Goal: Check status: Check status

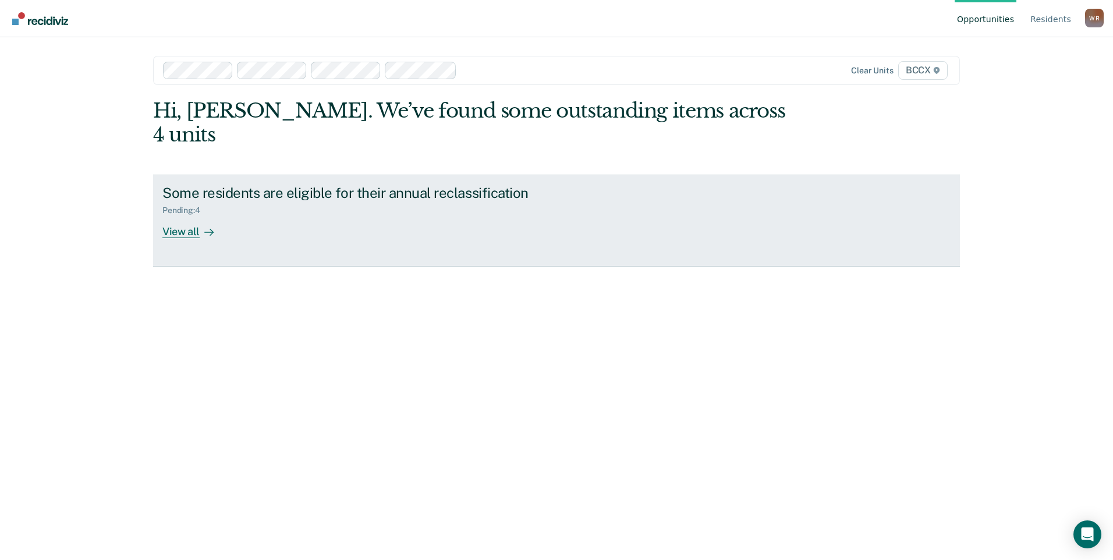
click at [195, 215] on div "View all" at bounding box center [194, 226] width 65 height 23
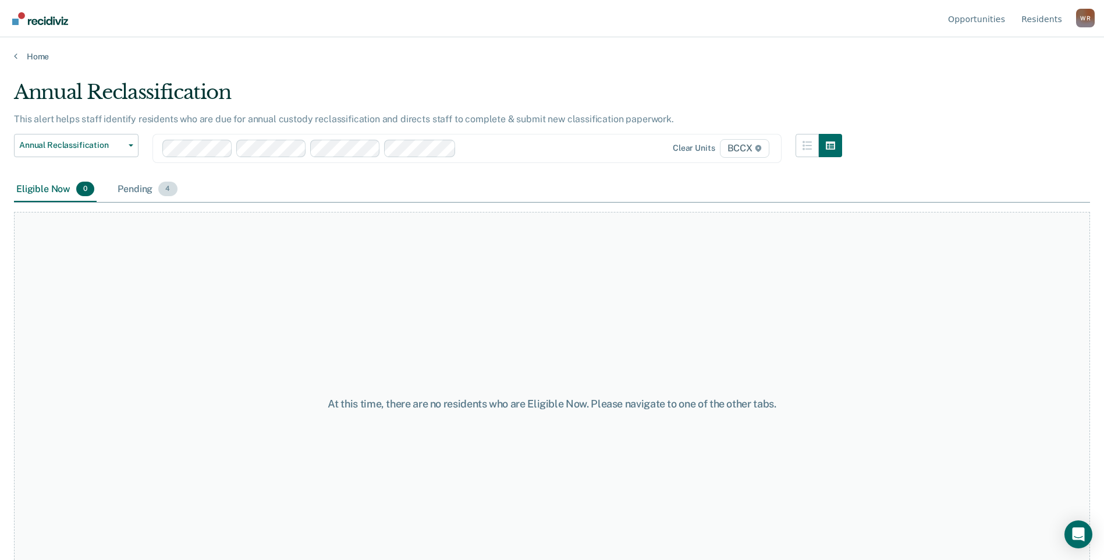
click at [126, 193] on div "Pending 4" at bounding box center [147, 190] width 64 height 26
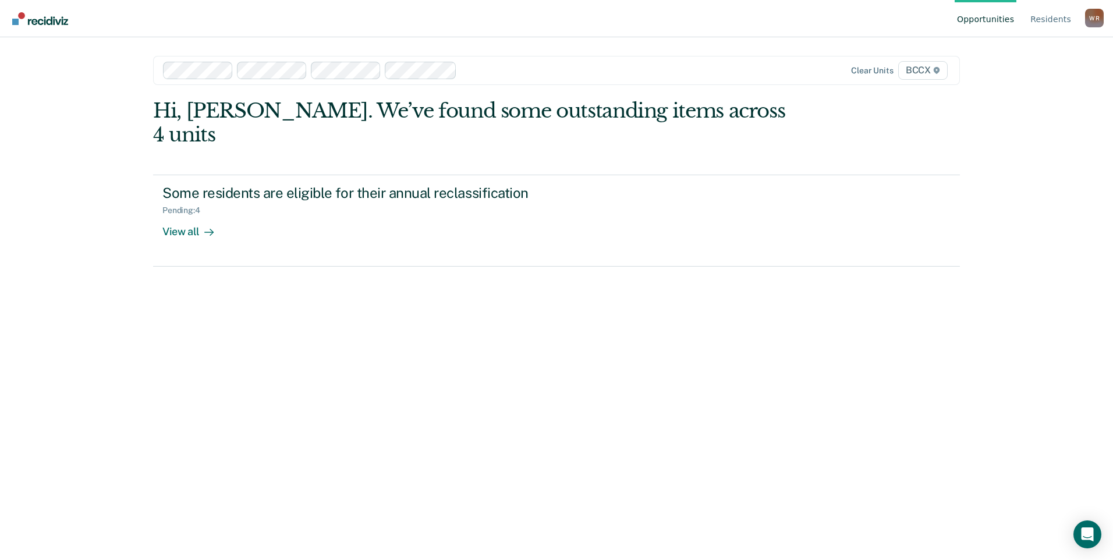
click at [485, 70] on div at bounding box center [586, 69] width 251 height 13
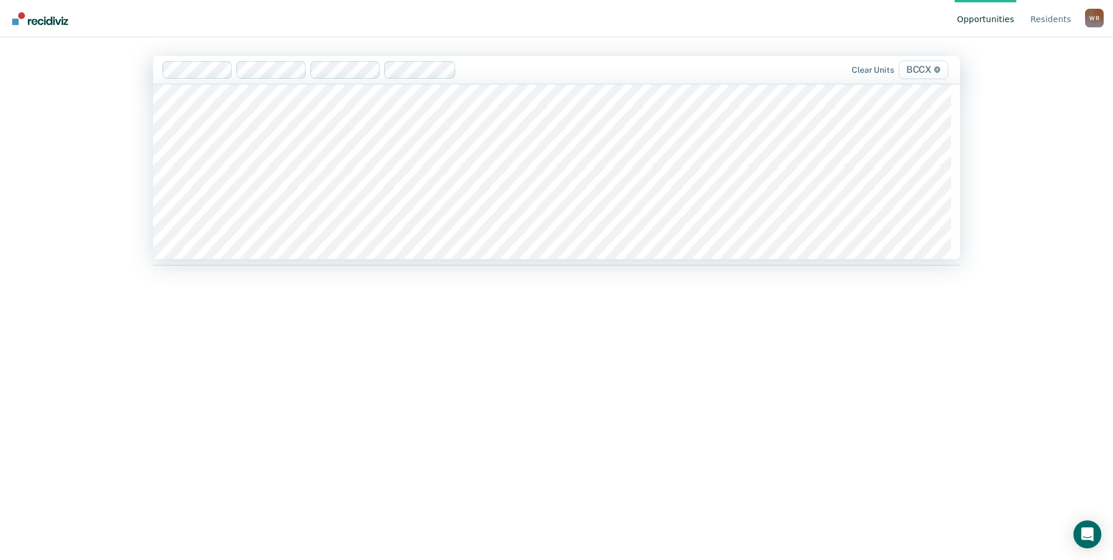
scroll to position [640, 0]
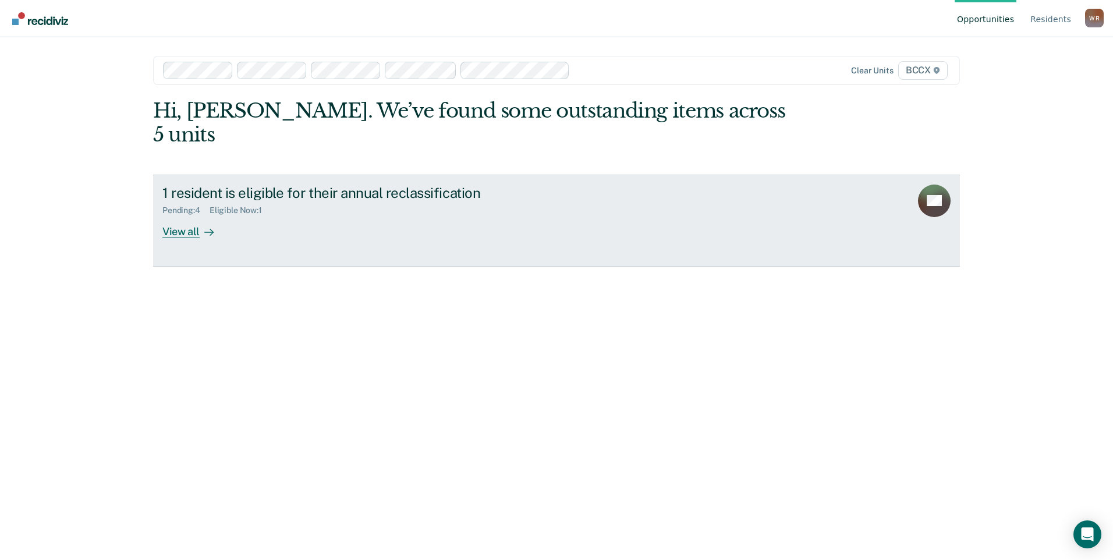
click at [285, 200] on div "1 resident is eligible for their annual reclassification Pending : 4 Eligible N…" at bounding box center [380, 211] width 436 height 54
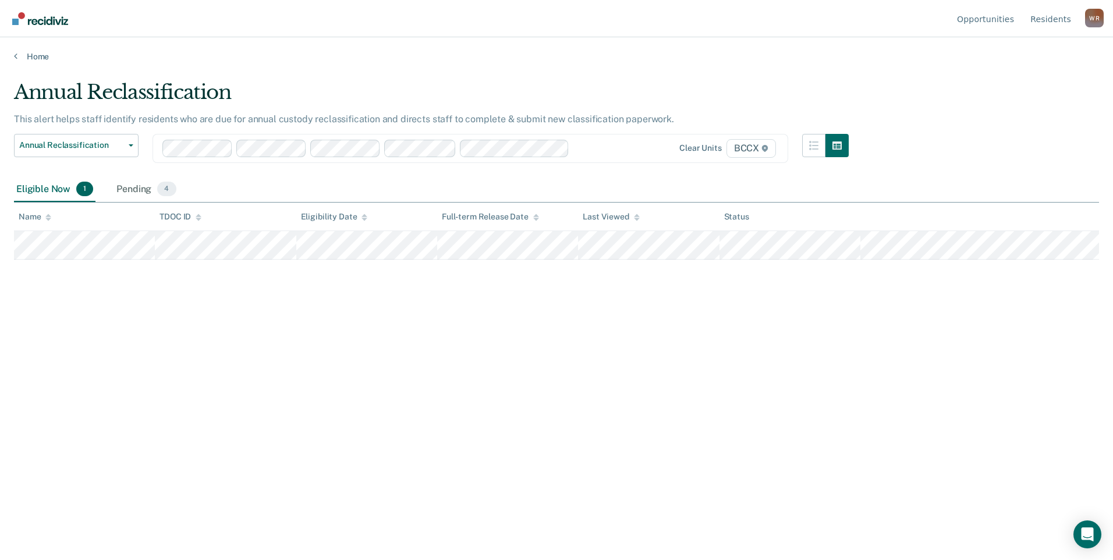
click at [585, 147] on div at bounding box center [583, 147] width 18 height 13
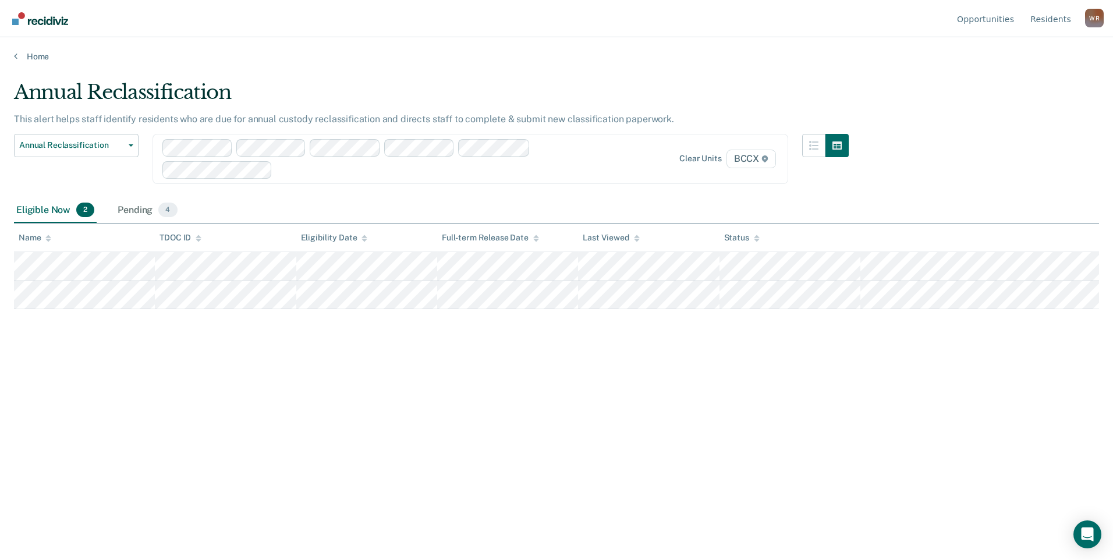
click at [549, 152] on div at bounding box center [377, 159] width 431 height 40
click at [507, 167] on div at bounding box center [472, 169] width 240 height 13
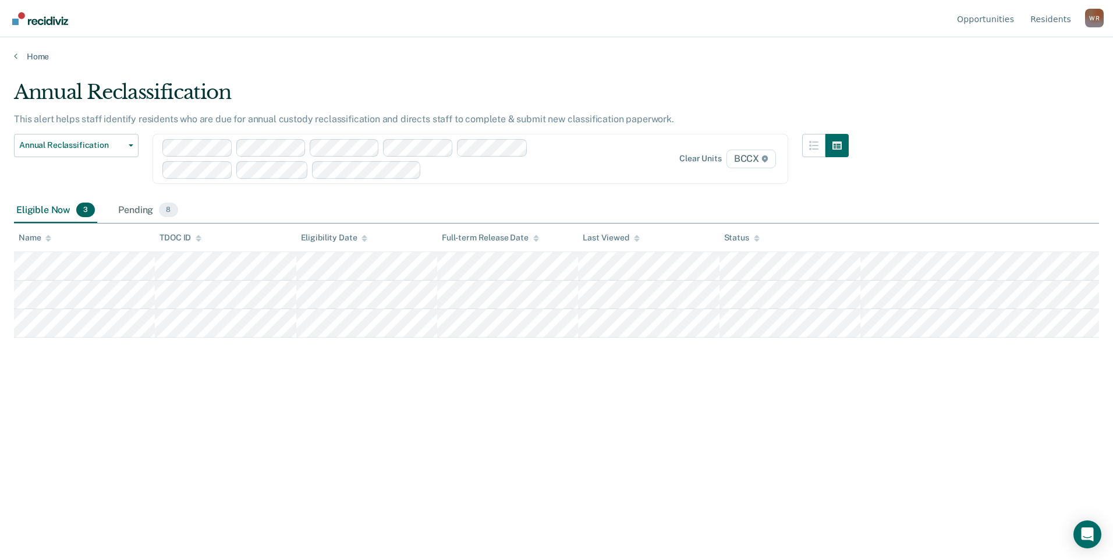
click at [556, 173] on div at bounding box center [509, 169] width 166 height 13
click at [560, 171] on div at bounding box center [546, 169] width 92 height 13
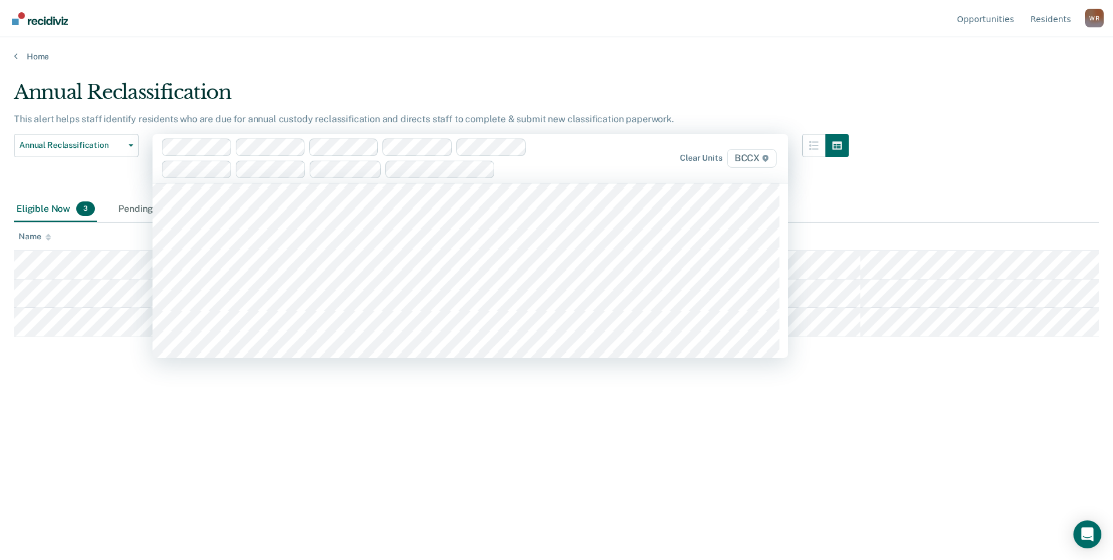
scroll to position [58, 0]
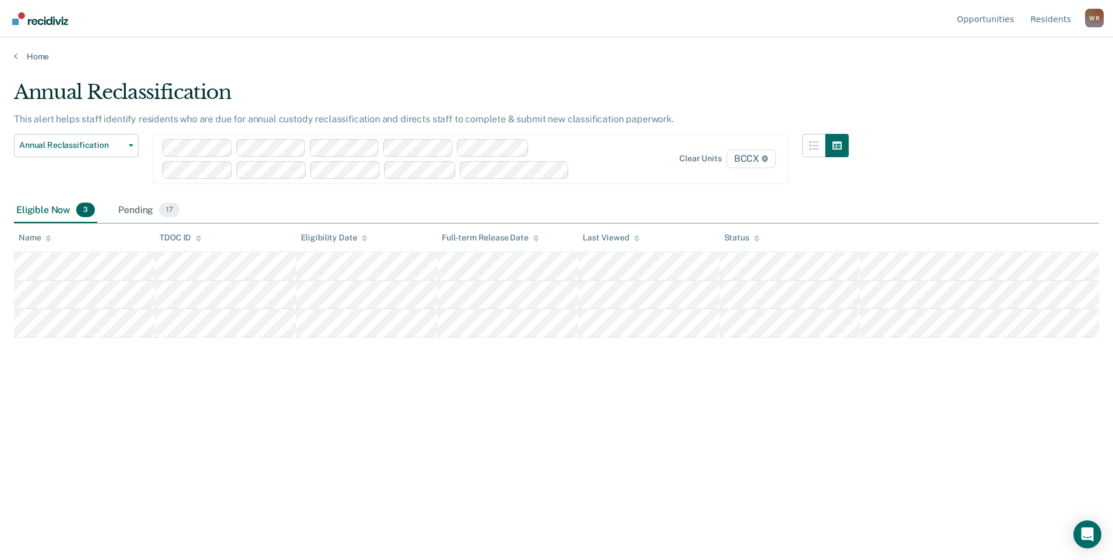
click at [631, 173] on div "Clear units BCCX" at bounding box center [469, 159] width 635 height 50
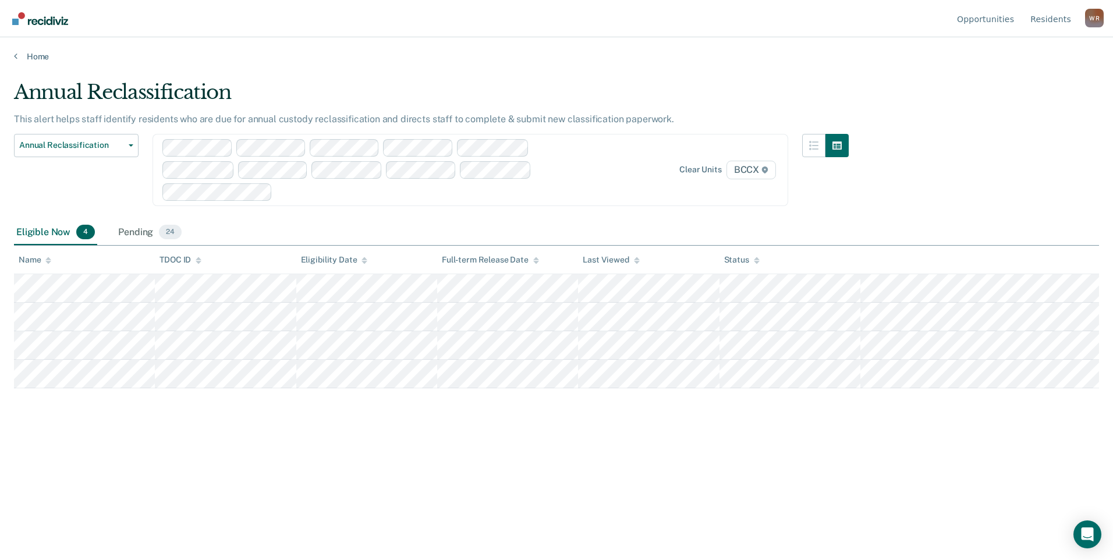
click at [609, 189] on div "Clear units BCCX" at bounding box center [469, 170] width 635 height 72
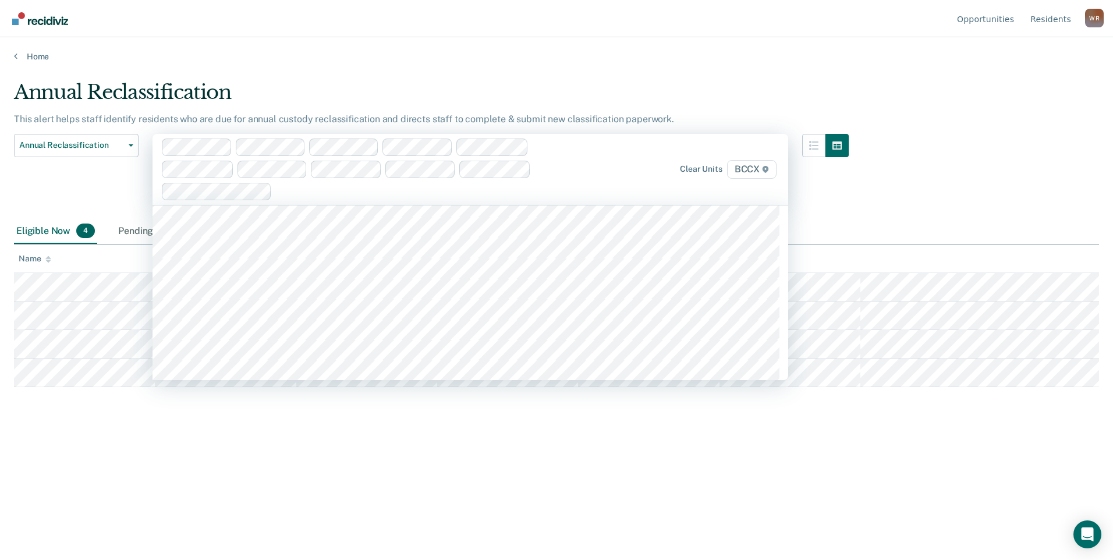
scroll to position [116, 0]
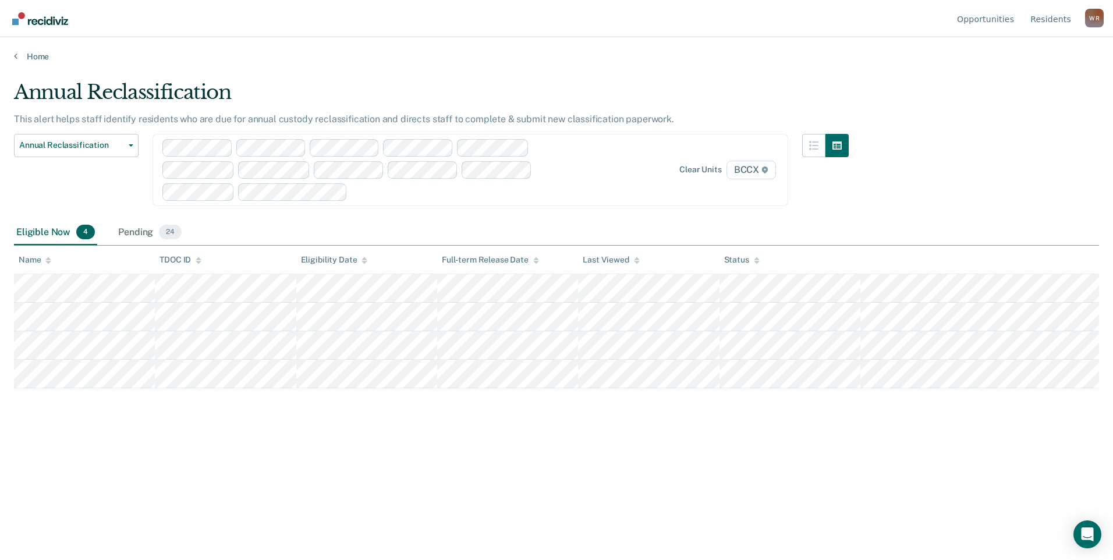
click at [451, 191] on div at bounding box center [472, 191] width 240 height 13
click at [442, 193] on div at bounding box center [509, 191] width 166 height 13
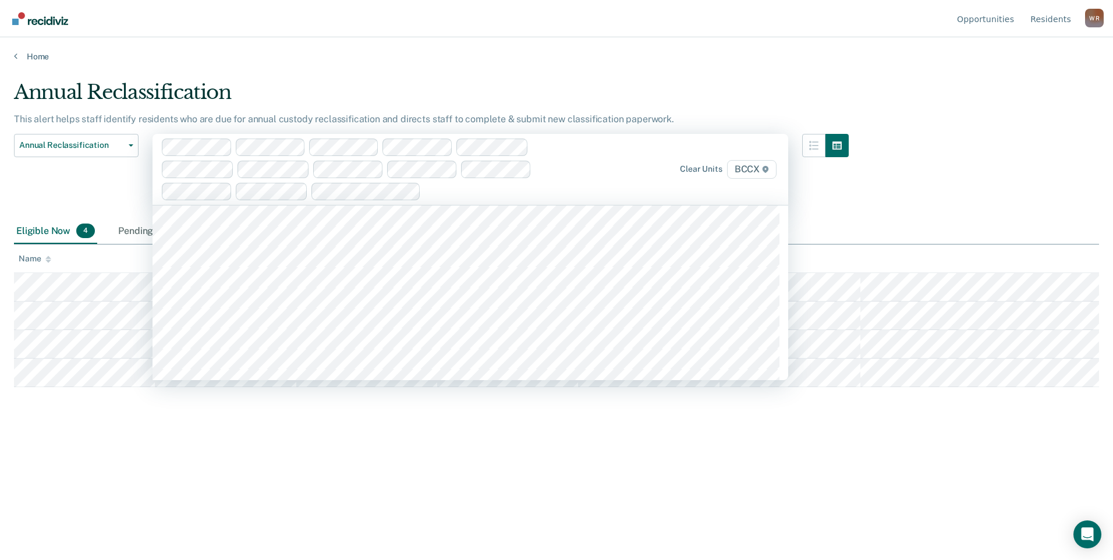
scroll to position [175, 0]
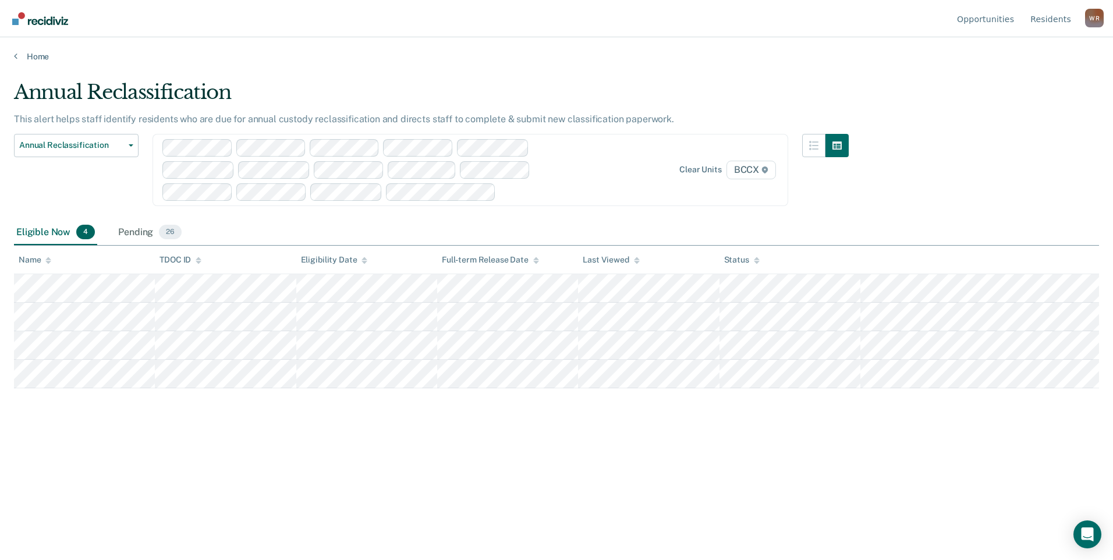
click at [514, 191] on div at bounding box center [546, 191] width 92 height 13
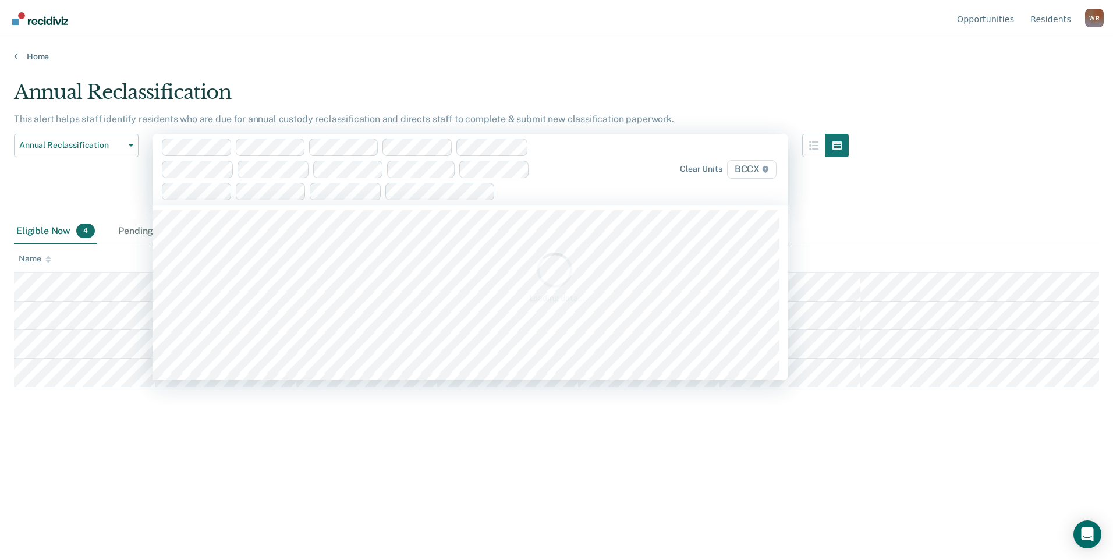
scroll to position [116, 0]
click at [588, 190] on div at bounding box center [582, 190] width 19 height 13
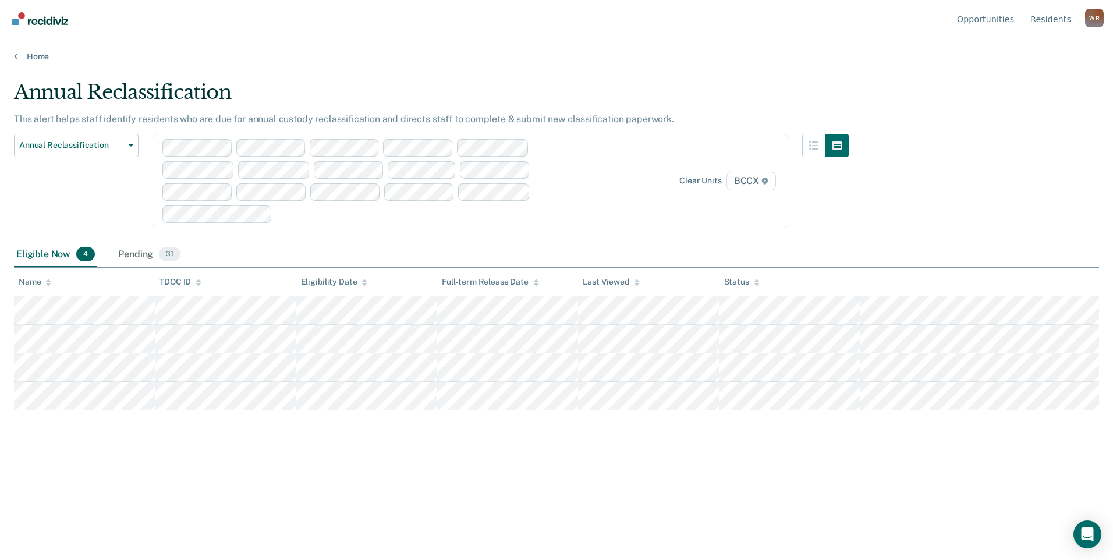
click at [546, 212] on div at bounding box center [434, 213] width 315 height 13
click at [403, 215] on div at bounding box center [472, 213] width 240 height 13
click at [457, 211] on div at bounding box center [509, 213] width 166 height 13
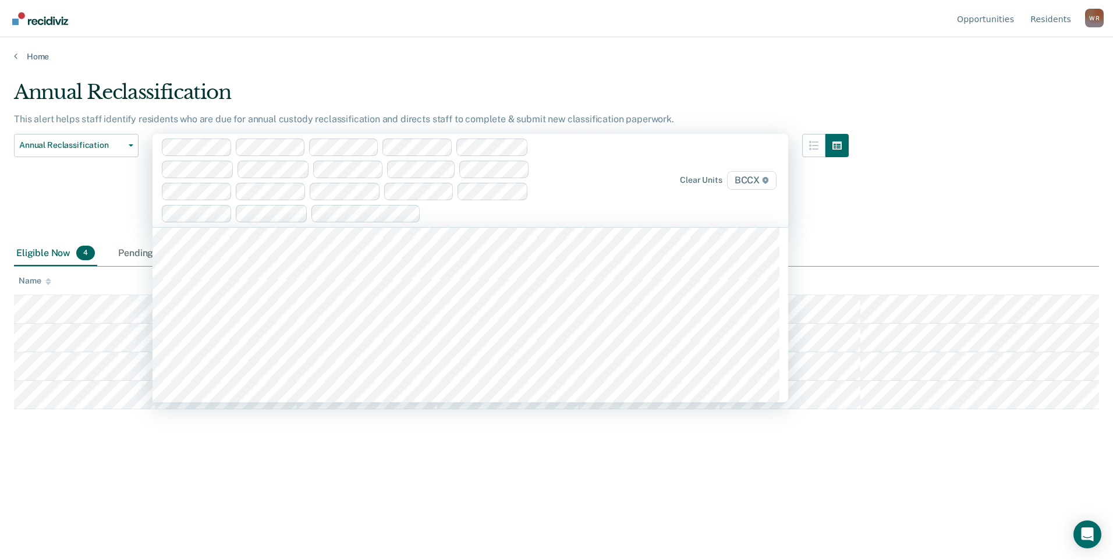
scroll to position [175, 0]
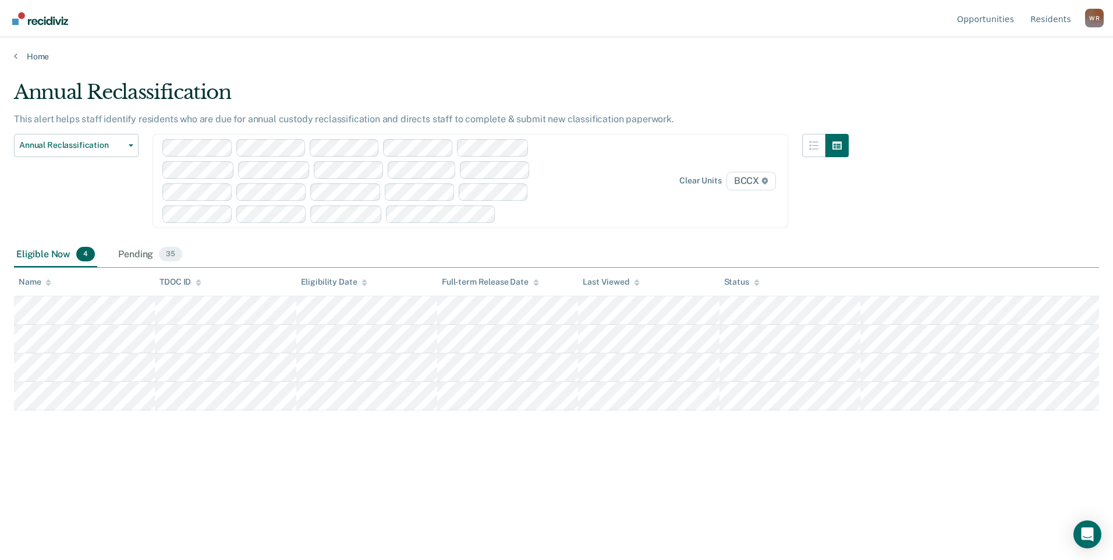
click at [509, 213] on div at bounding box center [546, 213] width 92 height 13
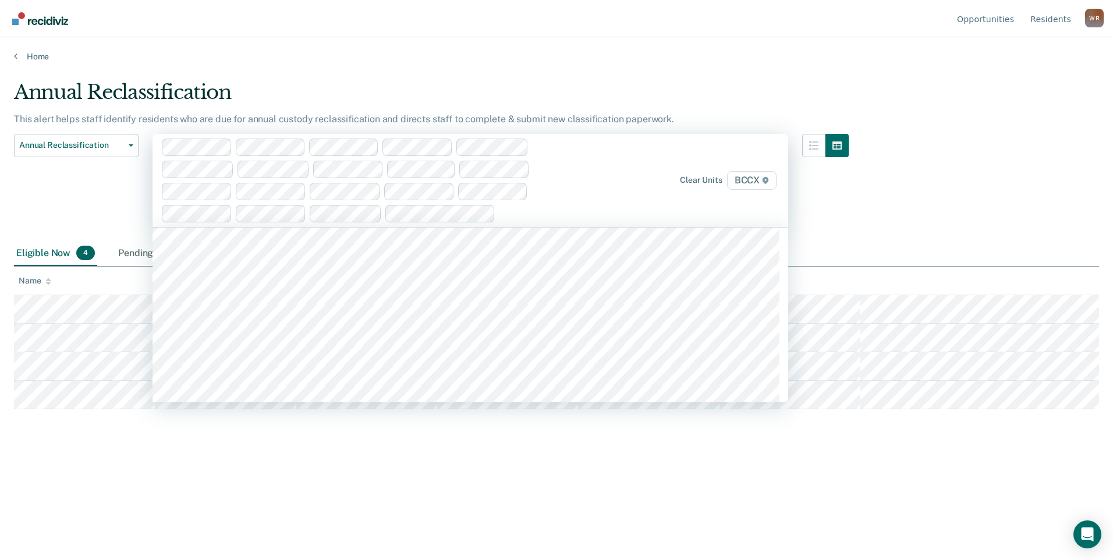
scroll to position [116, 0]
click at [590, 215] on div at bounding box center [583, 213] width 17 height 13
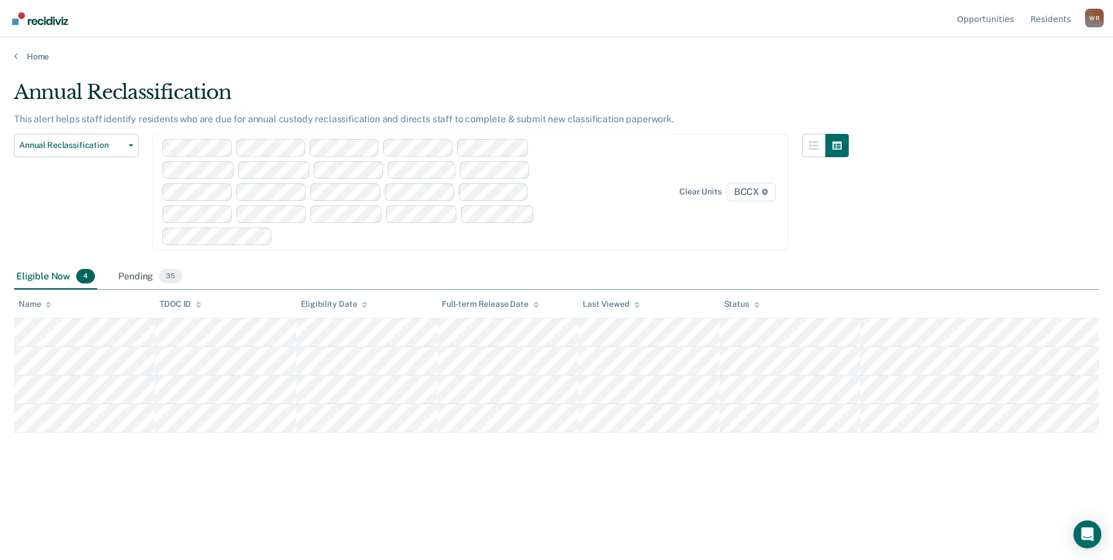
click at [411, 237] on div at bounding box center [434, 235] width 315 height 13
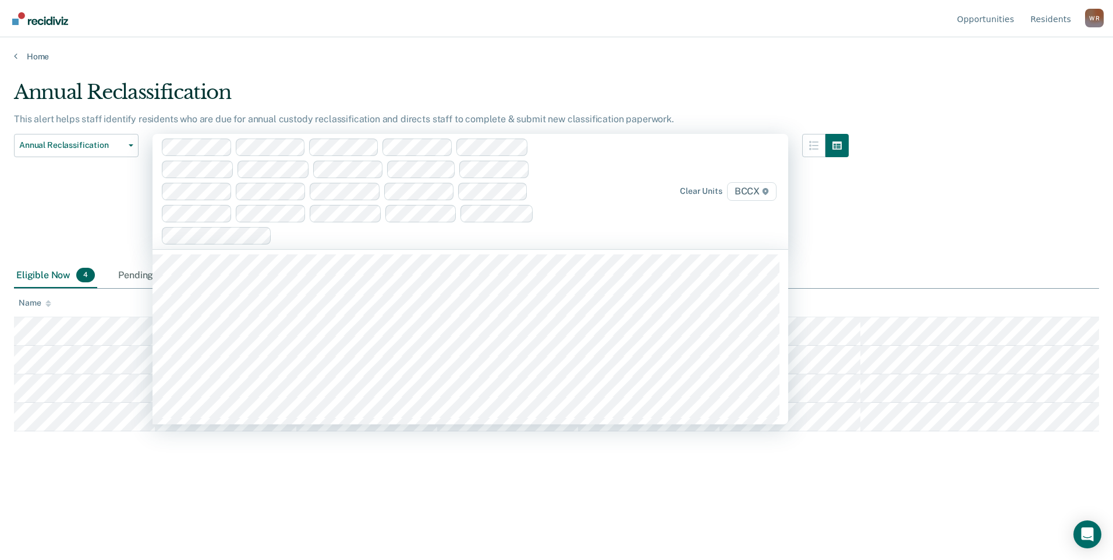
scroll to position [233, 0]
click at [372, 236] on div at bounding box center [473, 235] width 240 height 13
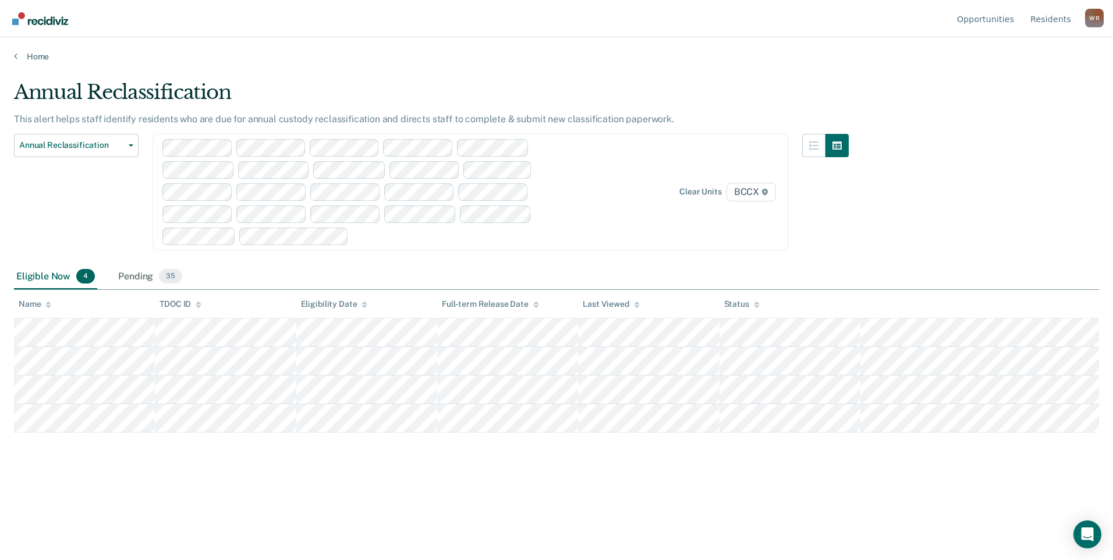
click at [443, 241] on div at bounding box center [472, 235] width 239 height 13
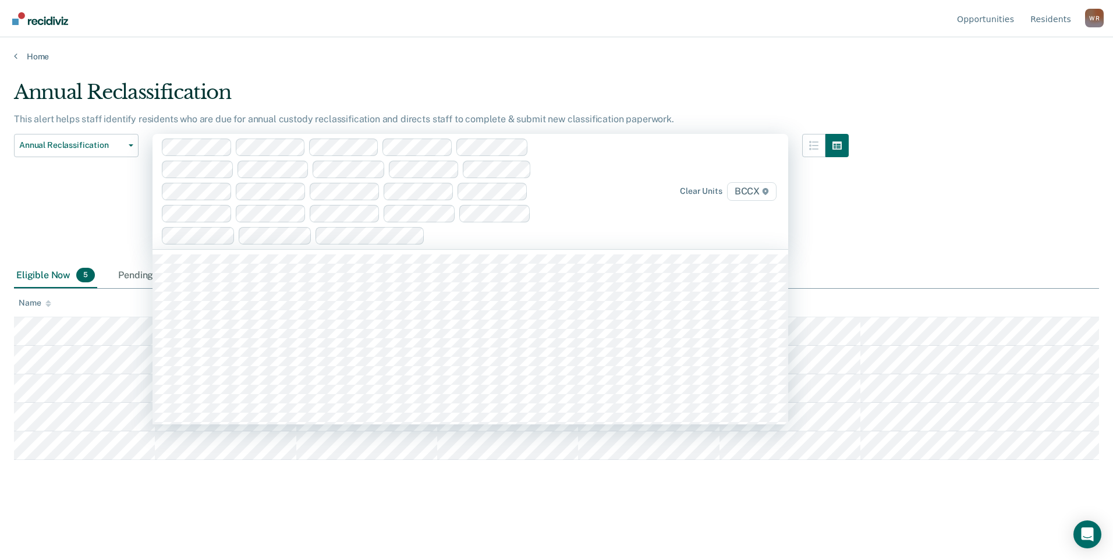
click at [467, 239] on div at bounding box center [510, 235] width 163 height 13
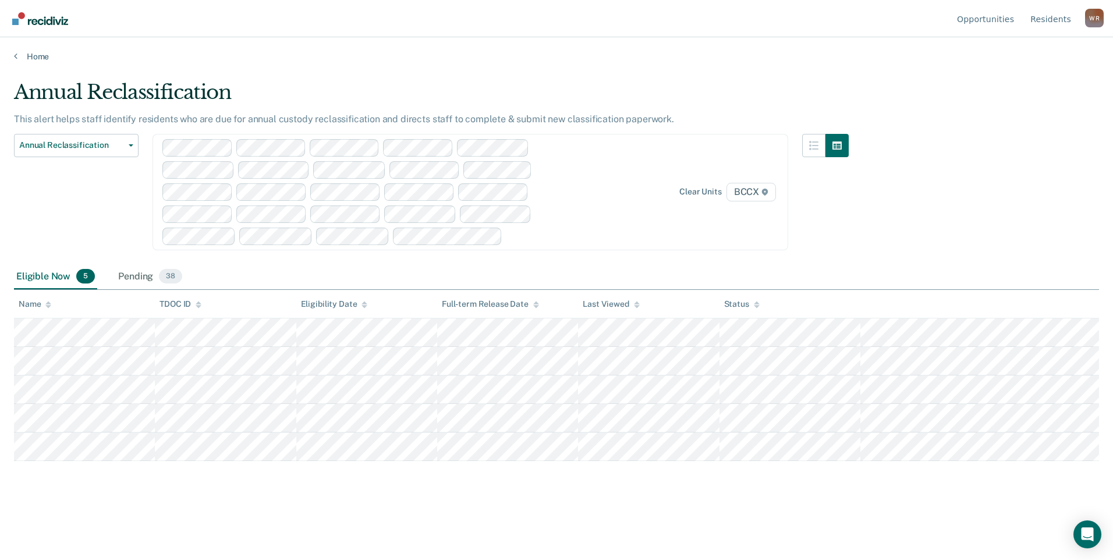
click at [510, 237] on div at bounding box center [549, 235] width 85 height 13
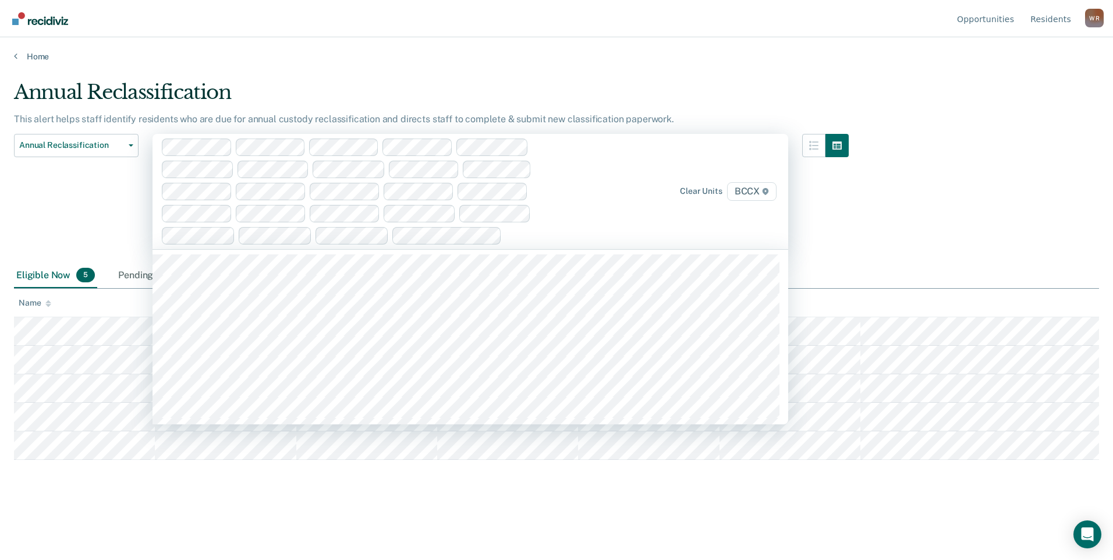
scroll to position [116, 0]
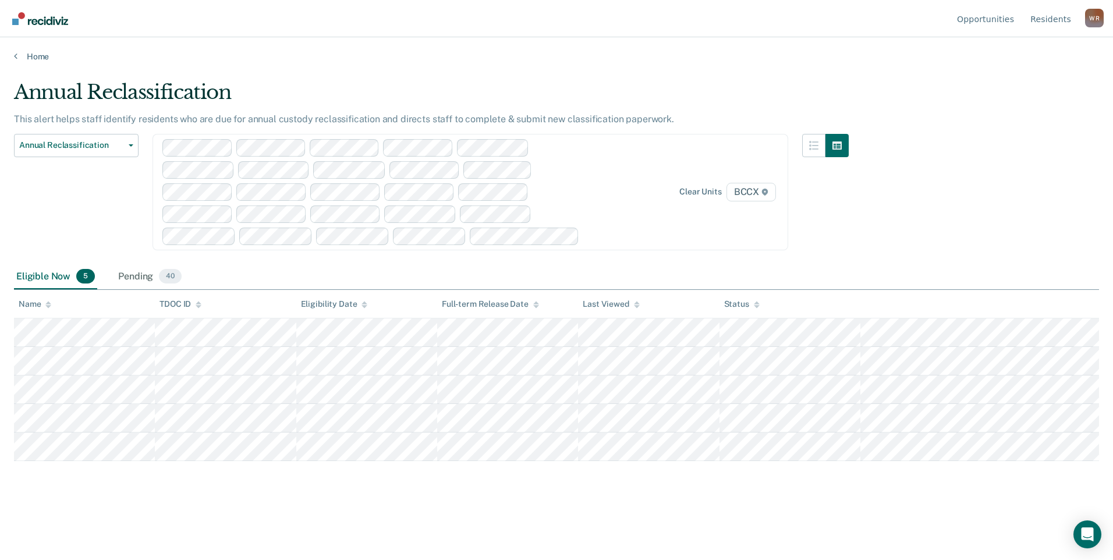
click at [599, 233] on div "Clear units BCCX" at bounding box center [469, 192] width 635 height 116
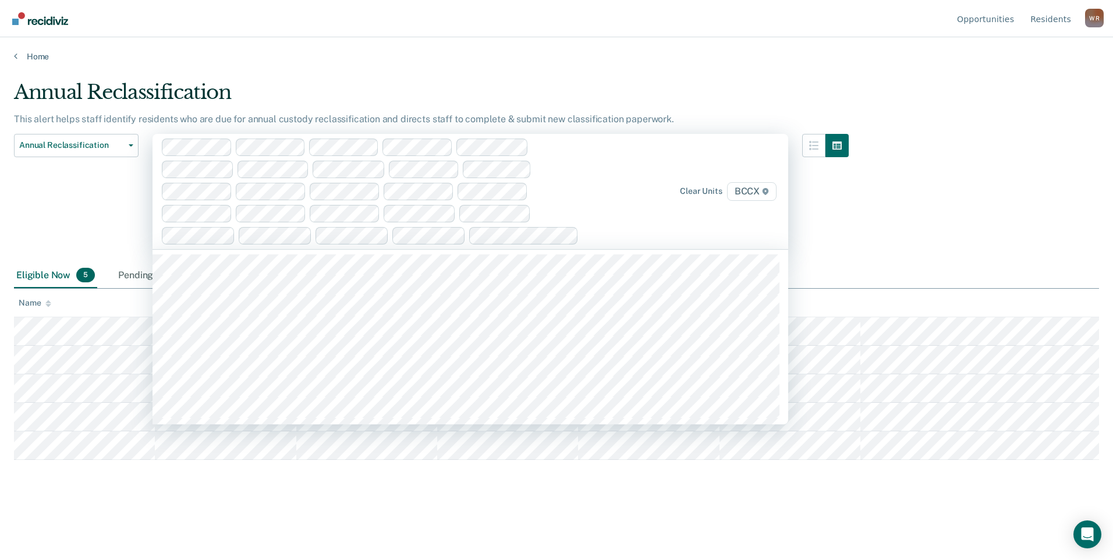
scroll to position [58, 0]
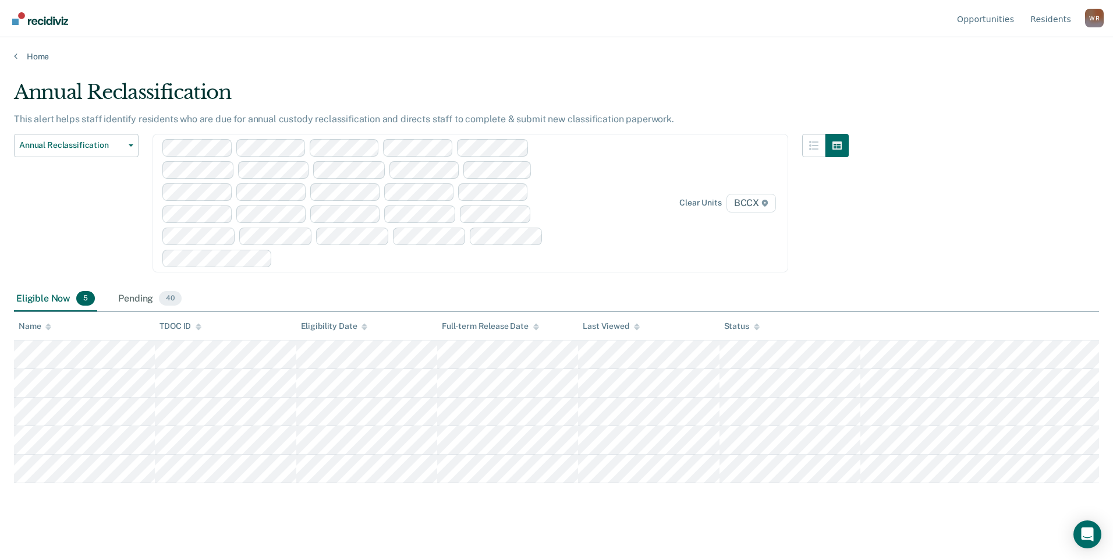
click at [343, 258] on div at bounding box center [434, 257] width 315 height 13
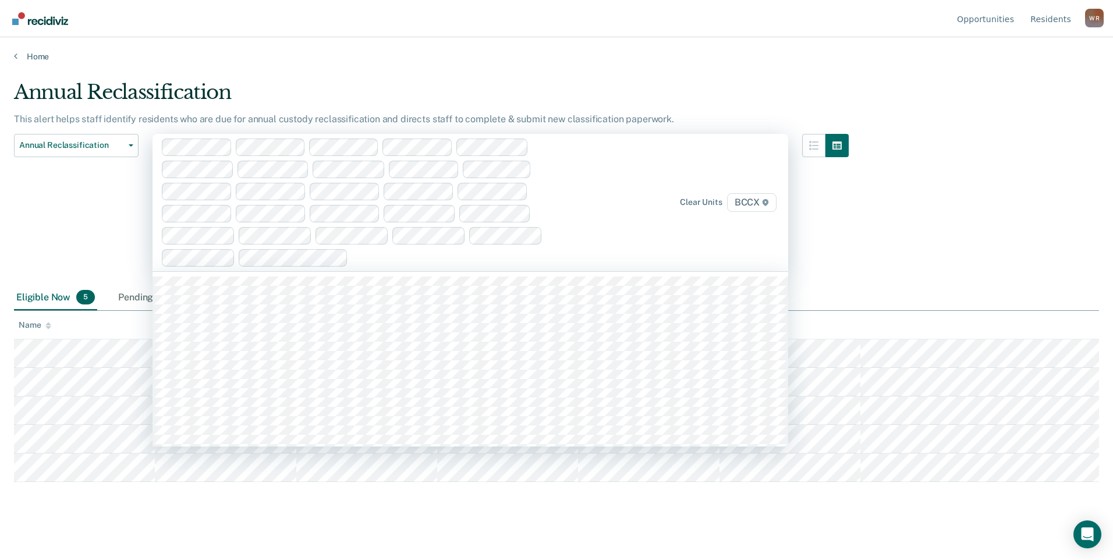
click at [392, 257] on div at bounding box center [473, 257] width 240 height 13
click at [457, 253] on div at bounding box center [510, 257] width 163 height 13
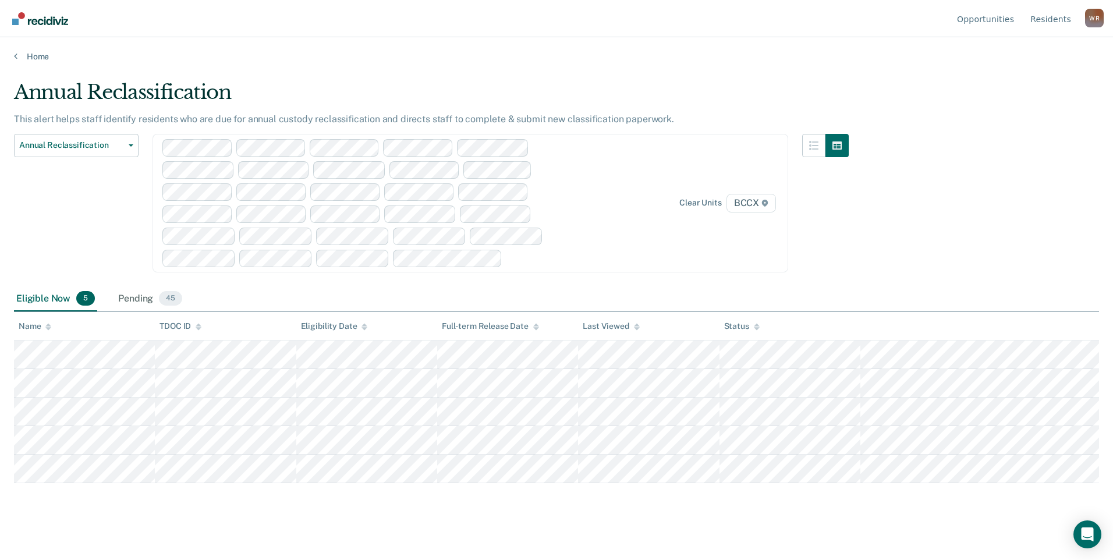
click at [533, 261] on div at bounding box center [549, 257] width 85 height 13
click at [589, 262] on div at bounding box center [588, 257] width 8 height 13
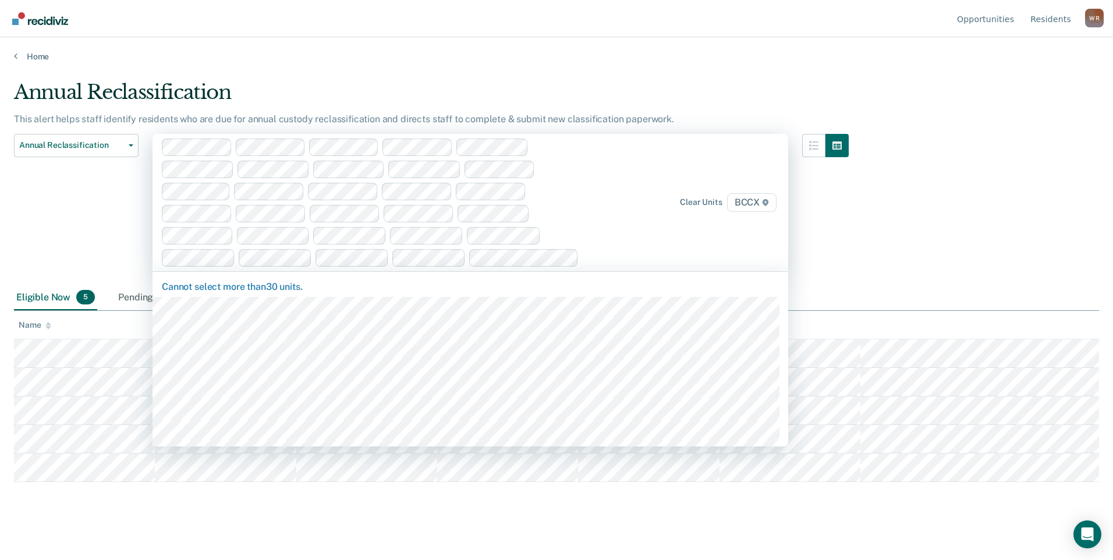
click at [591, 262] on div at bounding box center [587, 257] width 9 height 13
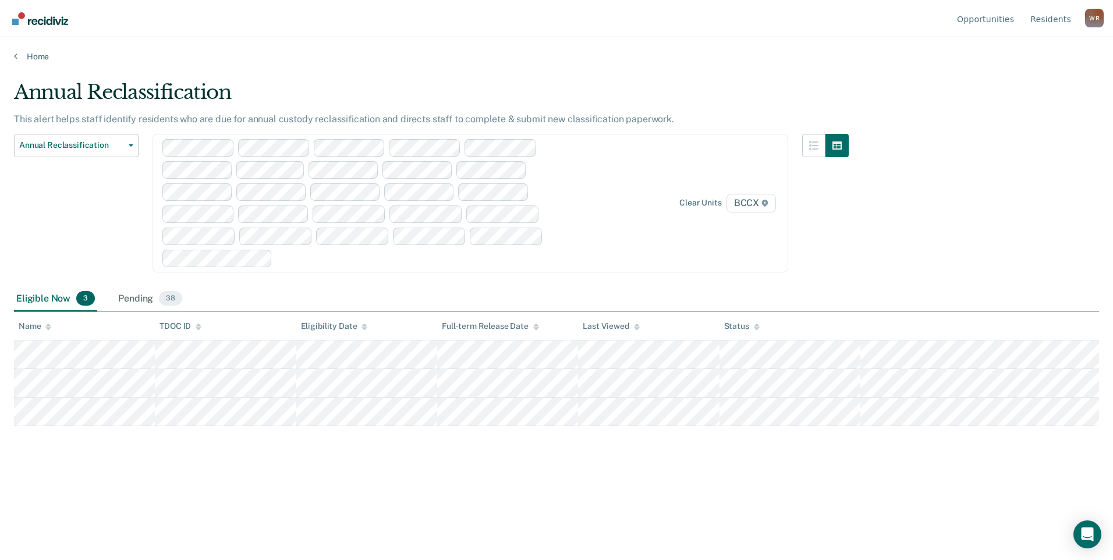
click at [561, 244] on div at bounding box center [377, 203] width 431 height 128
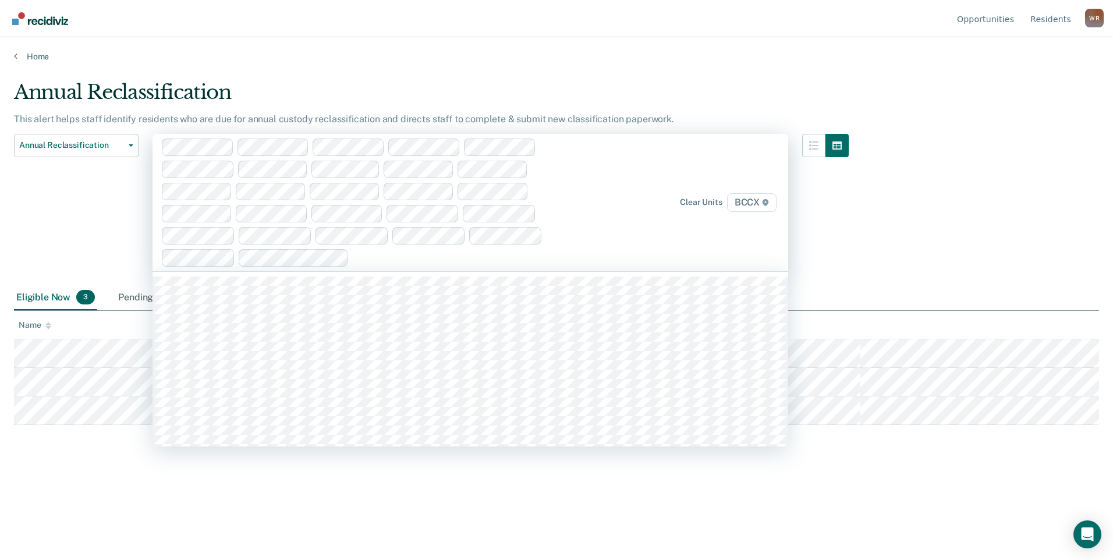
click at [453, 257] on div at bounding box center [472, 257] width 239 height 13
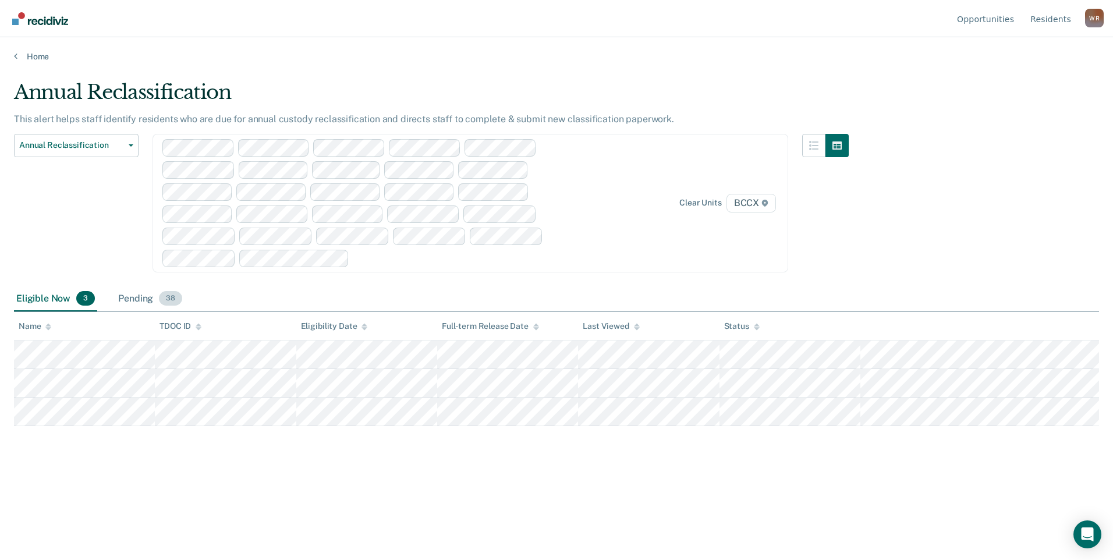
click at [133, 304] on div "Pending 38" at bounding box center [150, 299] width 69 height 26
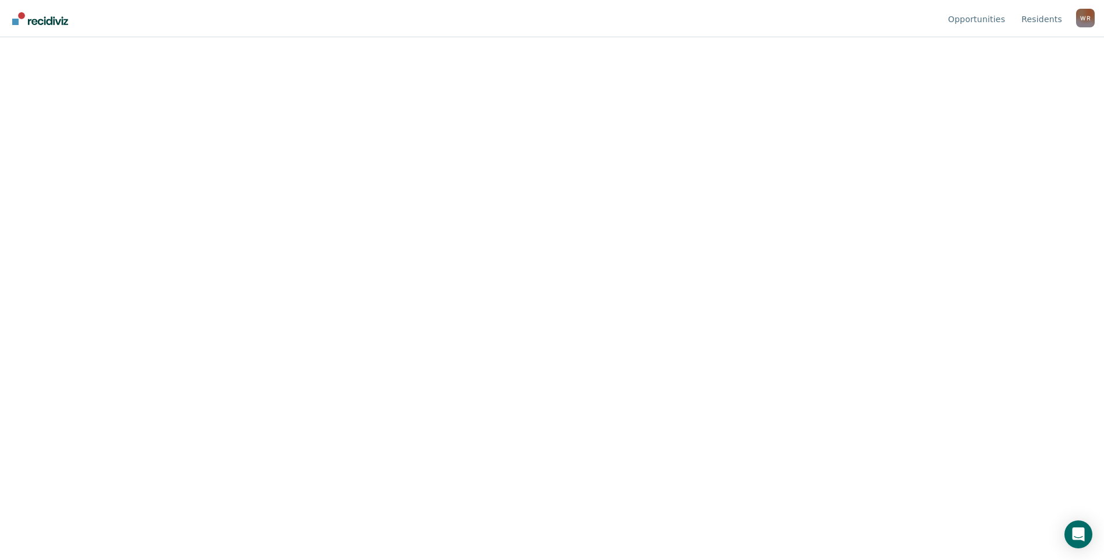
scroll to position [0, 0]
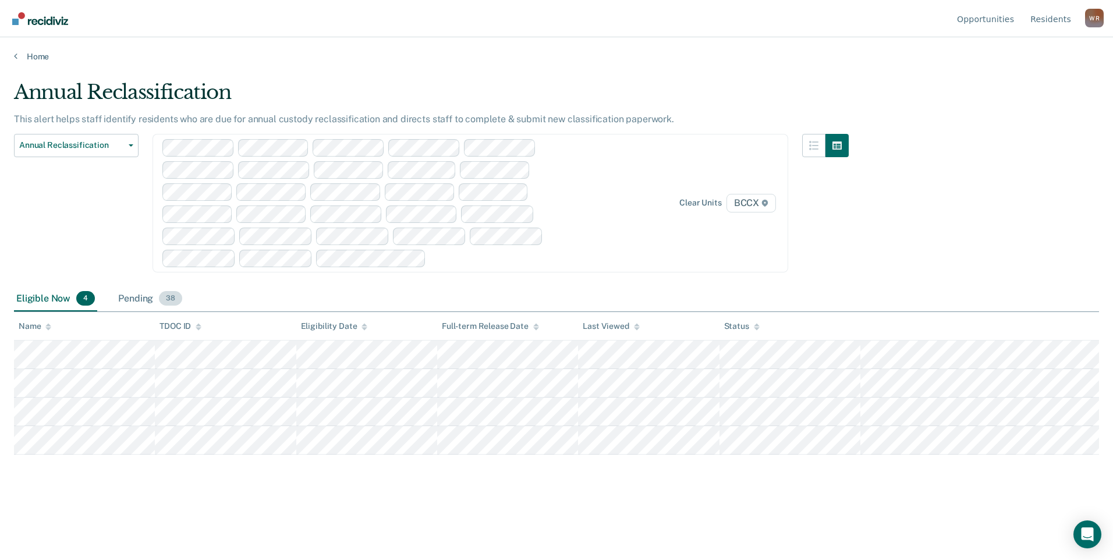
click at [153, 302] on div "Pending 38" at bounding box center [150, 299] width 69 height 26
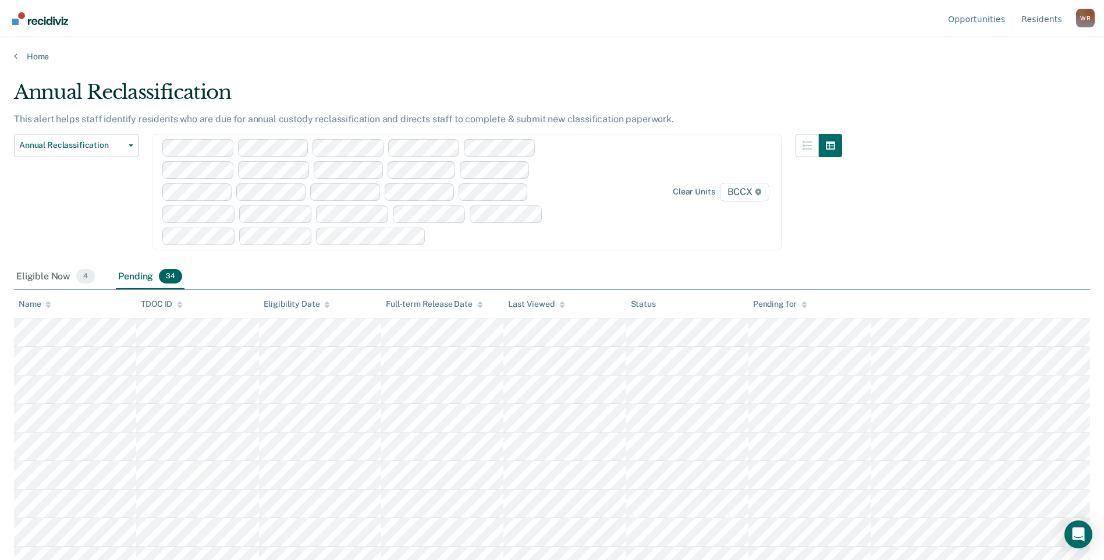
click at [440, 242] on div at bounding box center [509, 235] width 157 height 13
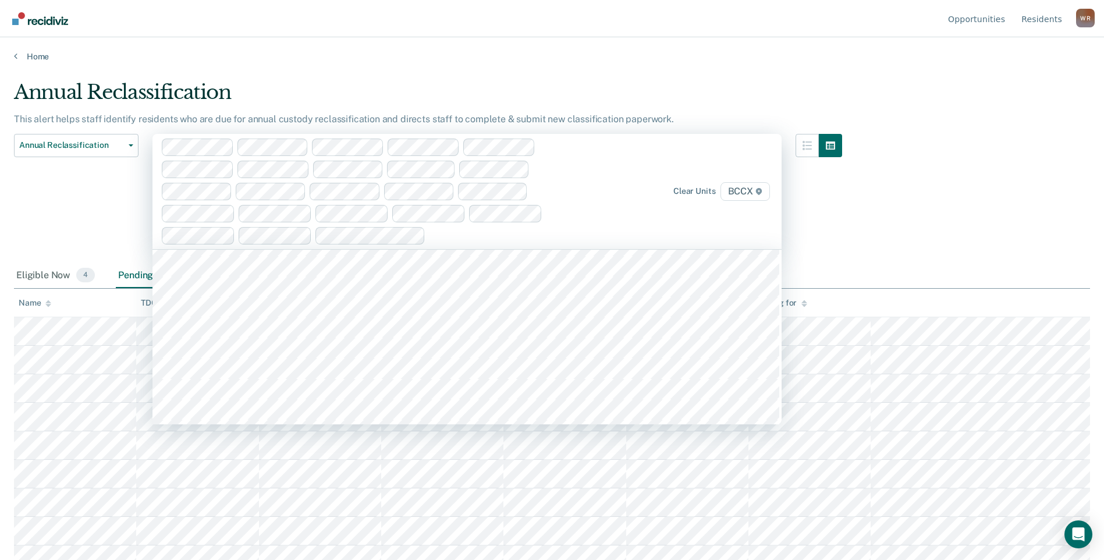
scroll to position [58, 0]
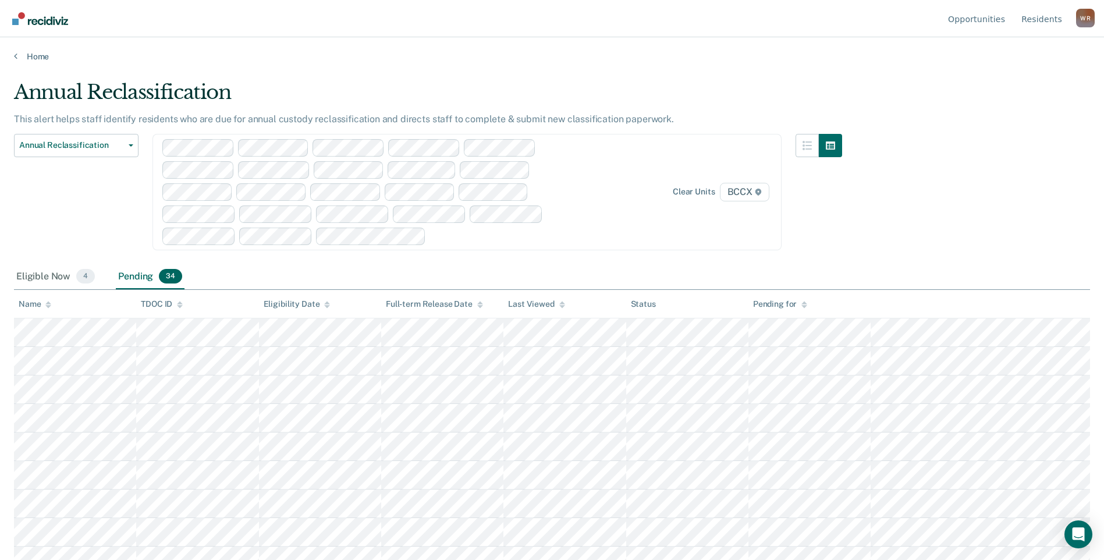
click at [446, 237] on div at bounding box center [509, 235] width 157 height 13
click at [60, 280] on div "Eligible Now 4" at bounding box center [55, 277] width 83 height 26
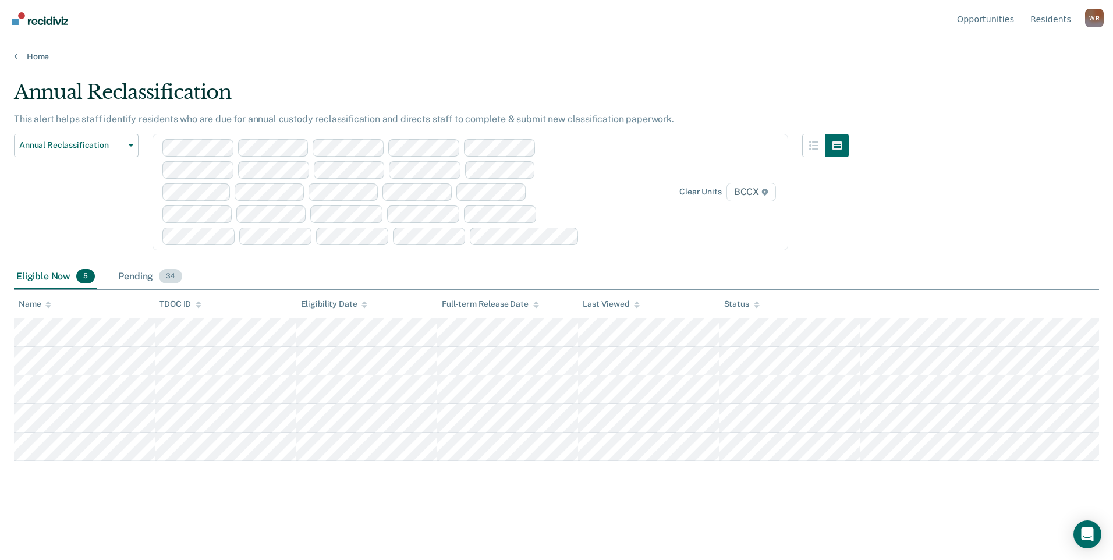
click at [122, 272] on div "Pending 34" at bounding box center [150, 277] width 69 height 26
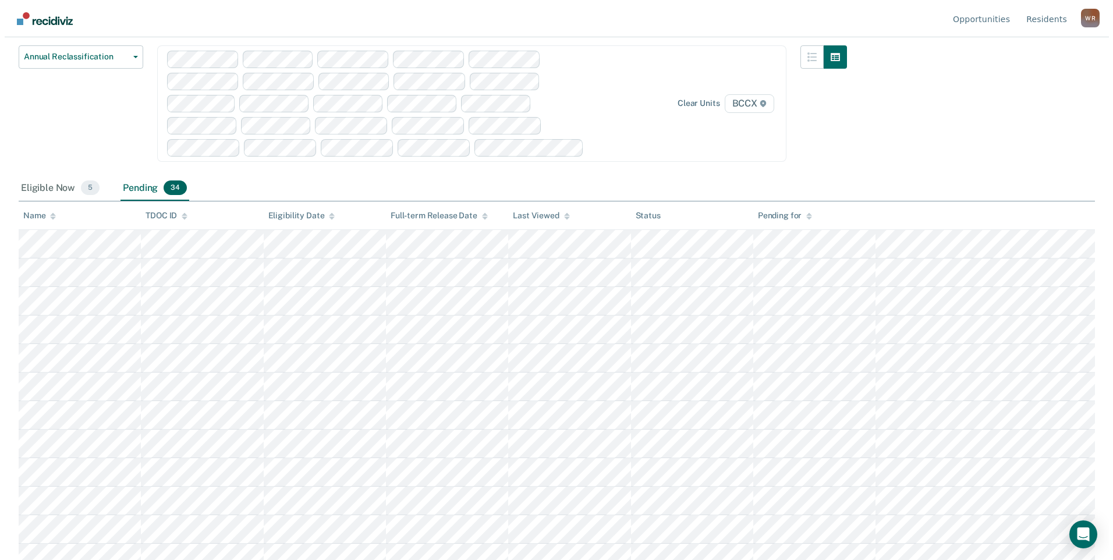
scroll to position [0, 0]
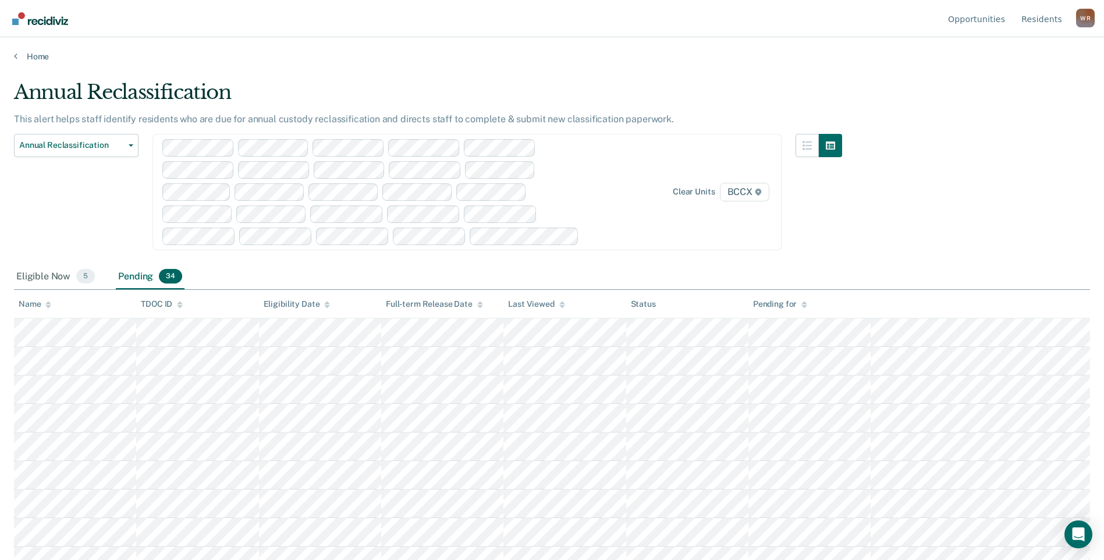
click at [594, 237] on div "Clear units BCCX" at bounding box center [466, 192] width 629 height 116
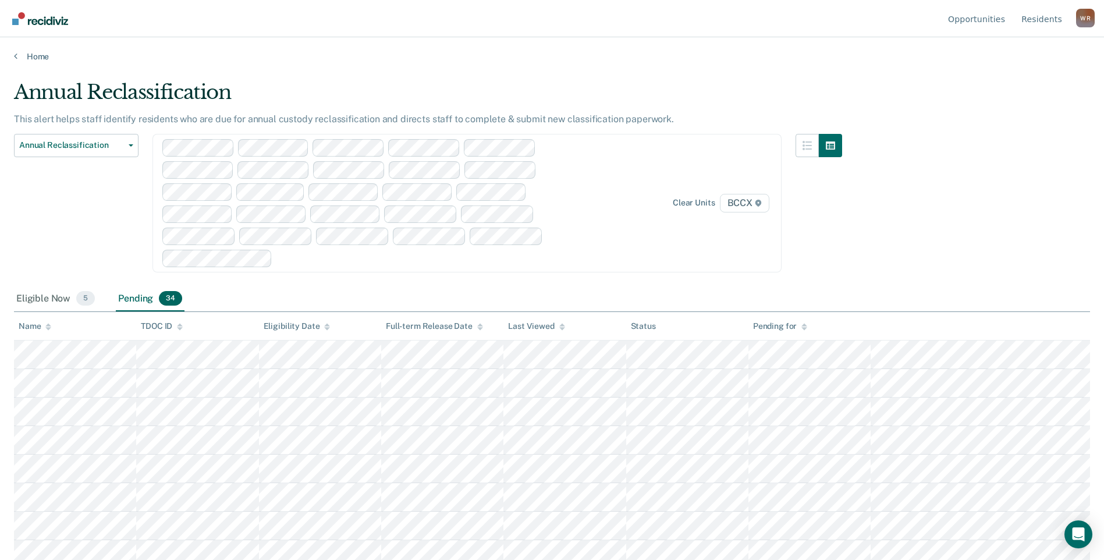
click at [62, 299] on div "Eligible Now 5" at bounding box center [55, 299] width 83 height 26
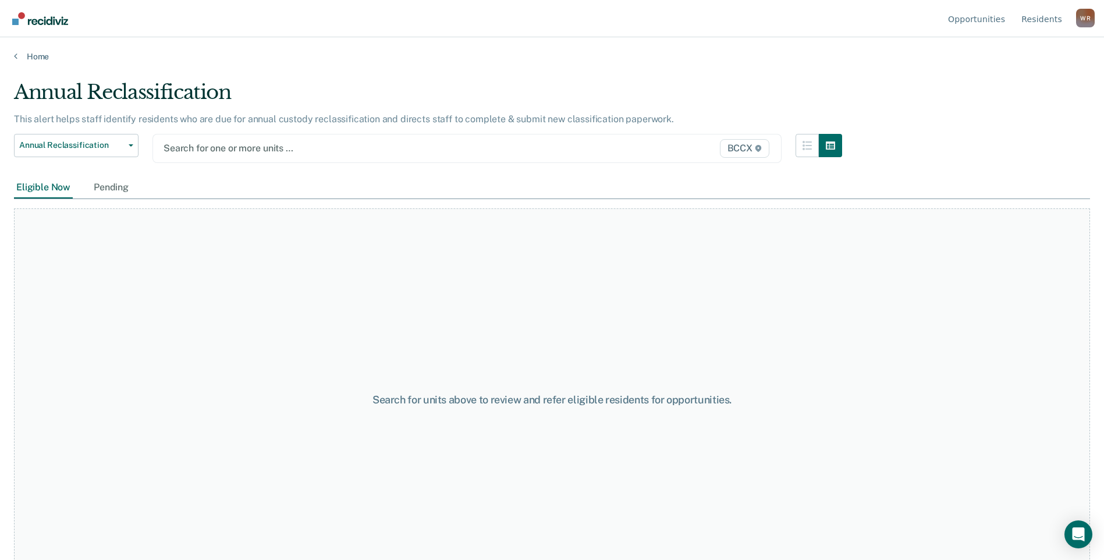
click at [300, 144] on div at bounding box center [376, 147] width 424 height 13
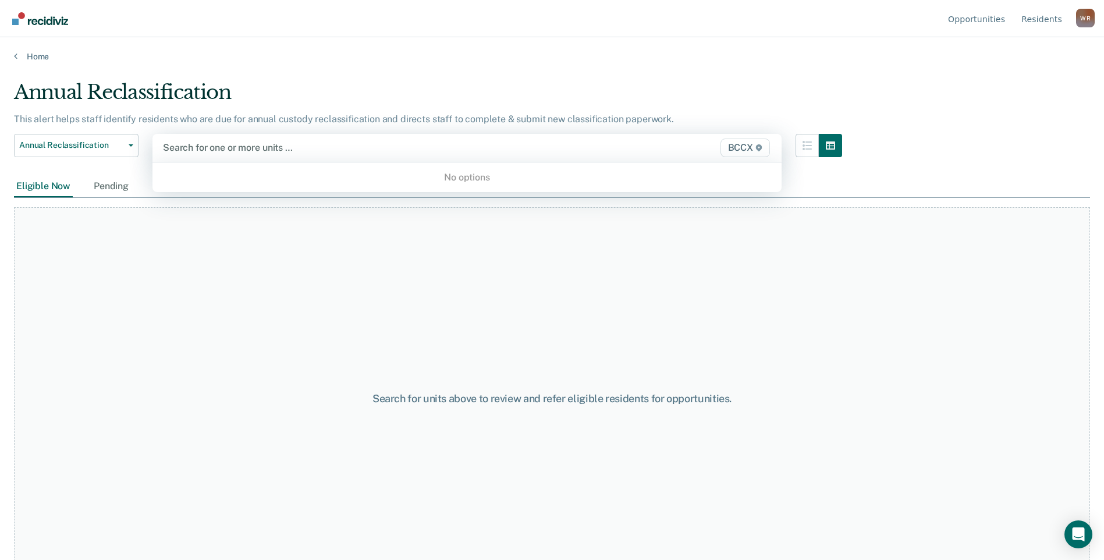
click at [300, 144] on div at bounding box center [375, 147] width 425 height 13
click at [294, 147] on div at bounding box center [375, 147] width 425 height 13
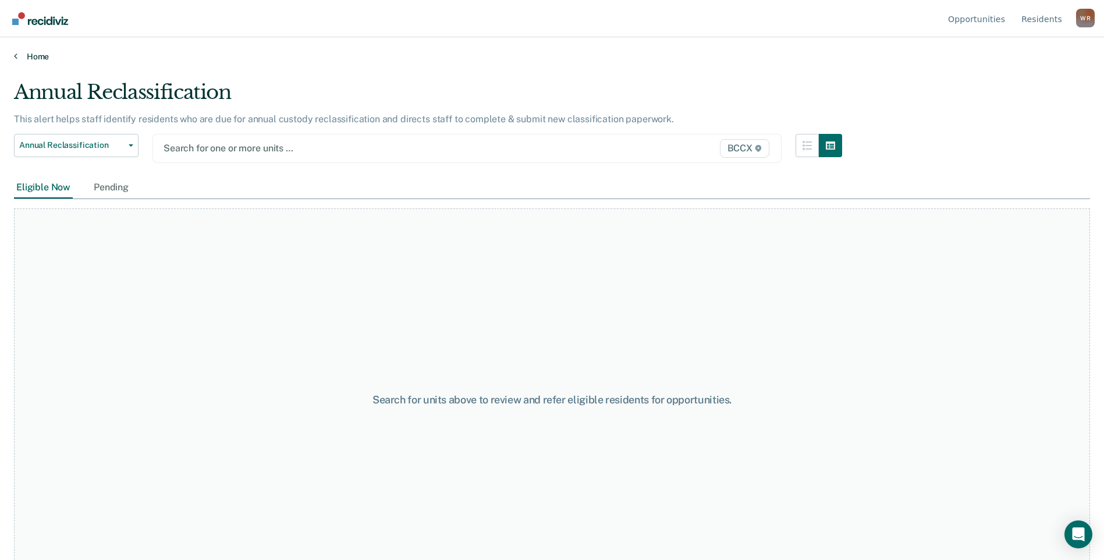
click at [47, 55] on link "Home" at bounding box center [552, 56] width 1076 height 10
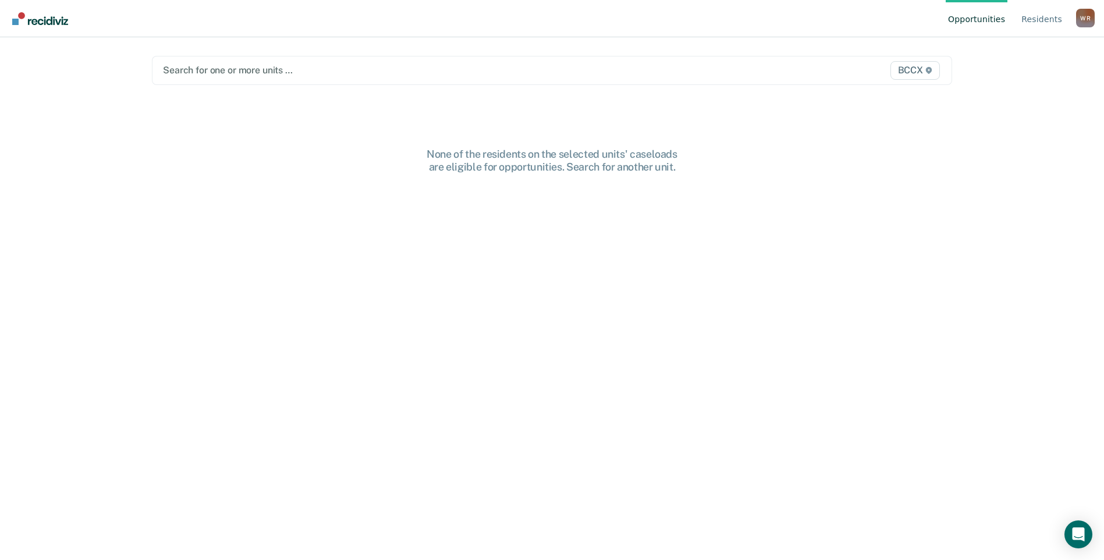
click at [278, 72] on div at bounding box center [435, 69] width 544 height 13
click at [386, 68] on div at bounding box center [435, 69] width 544 height 13
click at [49, 17] on img "Go to Recidiviz Home" at bounding box center [40, 18] width 56 height 13
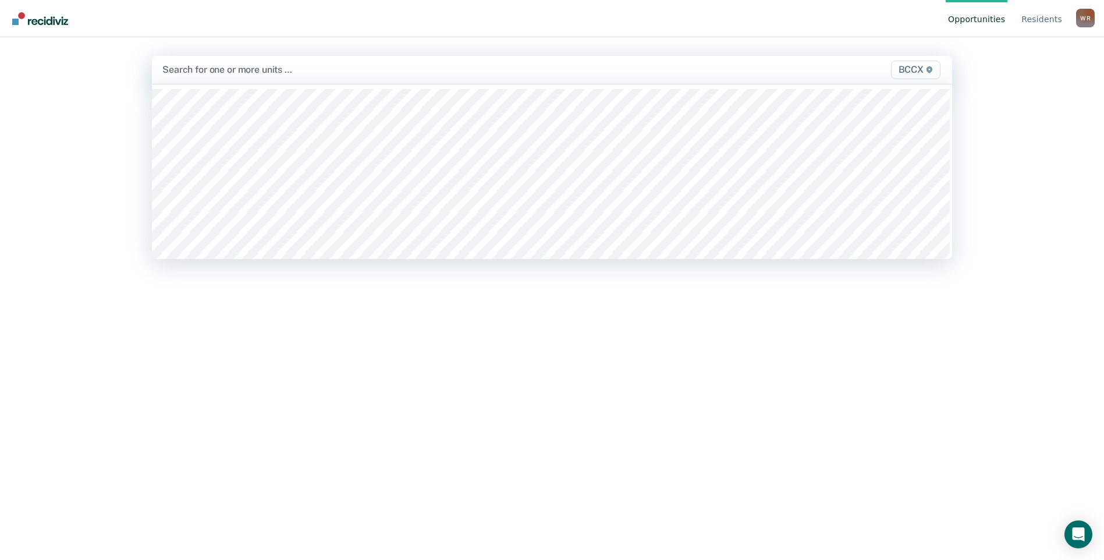
click at [279, 71] on div at bounding box center [434, 69] width 545 height 13
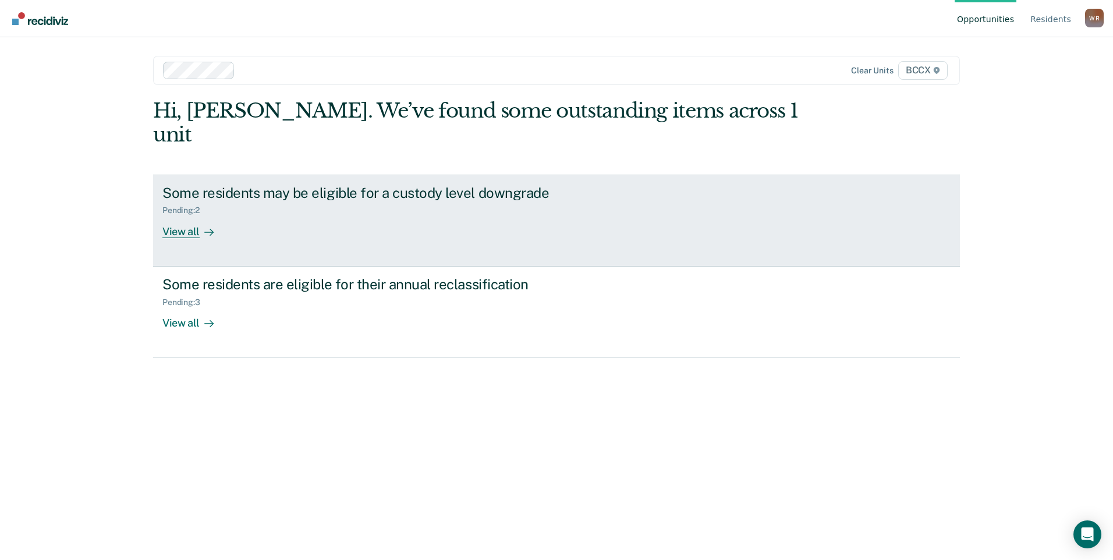
click at [279, 201] on div "Pending : 2" at bounding box center [366, 208] width 408 height 15
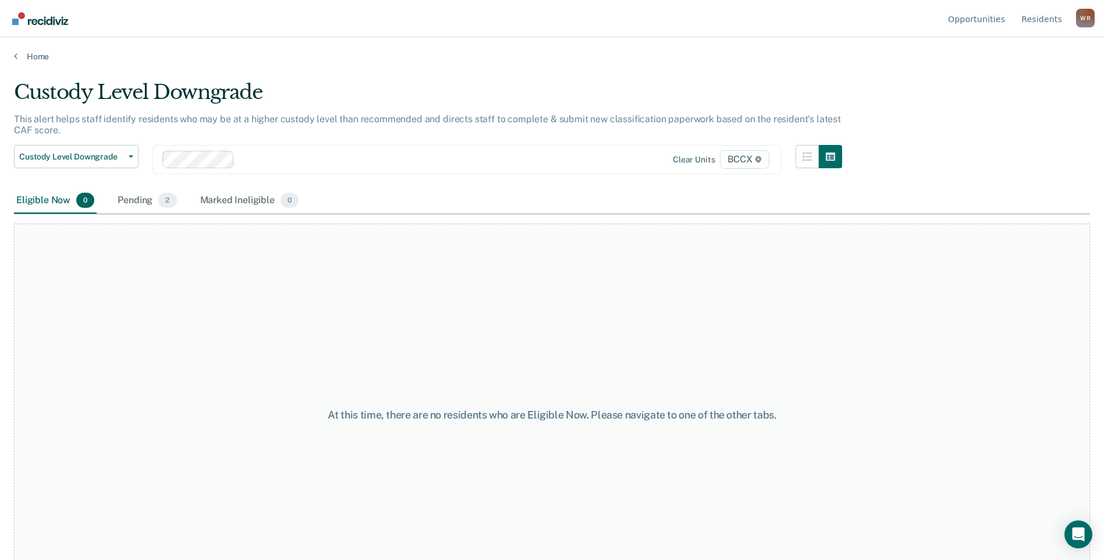
click at [347, 158] on div at bounding box center [413, 158] width 349 height 13
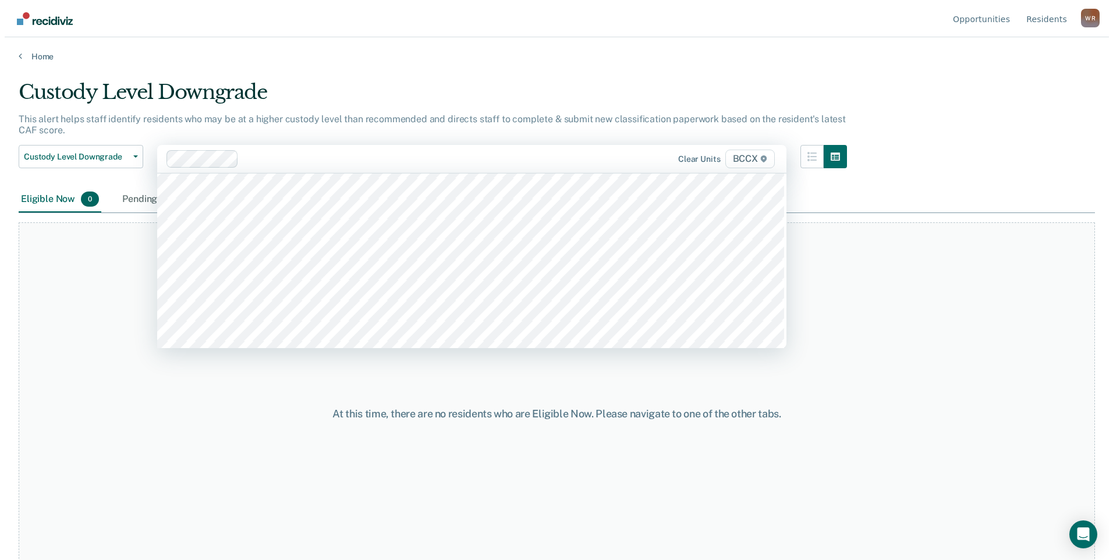
scroll to position [175, 0]
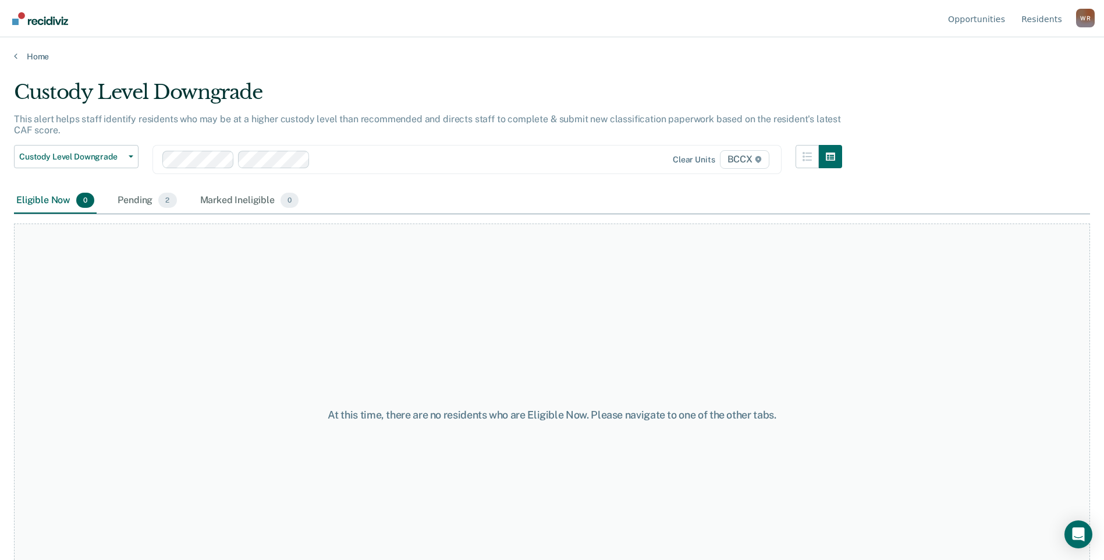
click at [363, 158] on div at bounding box center [451, 158] width 273 height 13
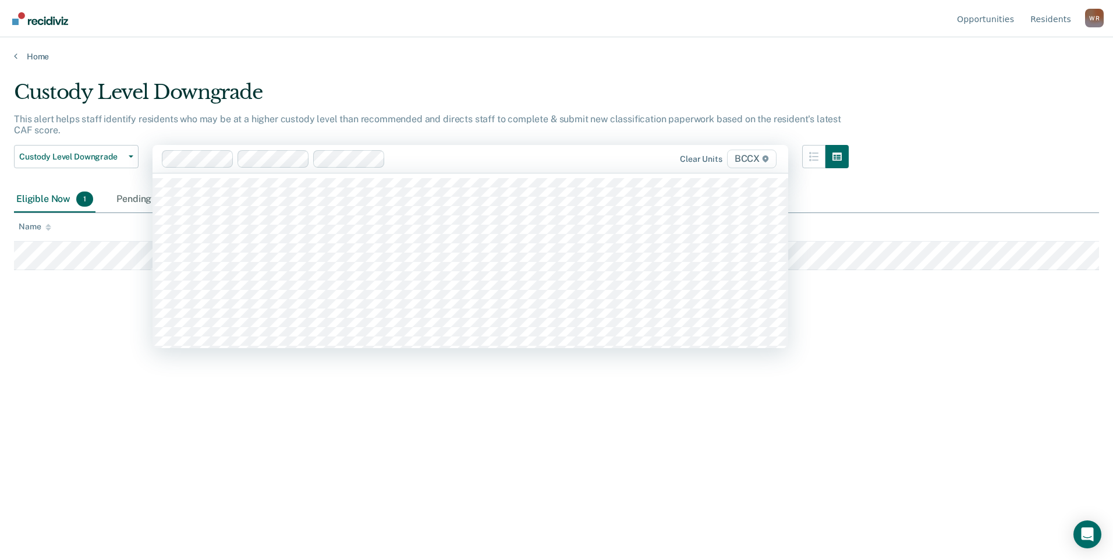
click at [420, 161] on div at bounding box center [491, 158] width 202 height 13
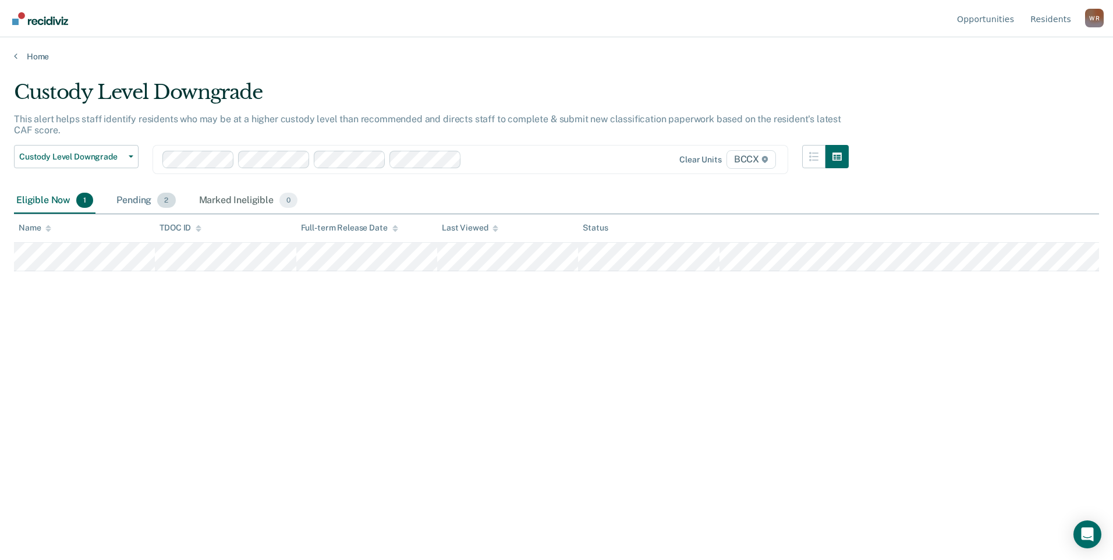
click at [147, 209] on div "Pending 2" at bounding box center [145, 201] width 63 height 26
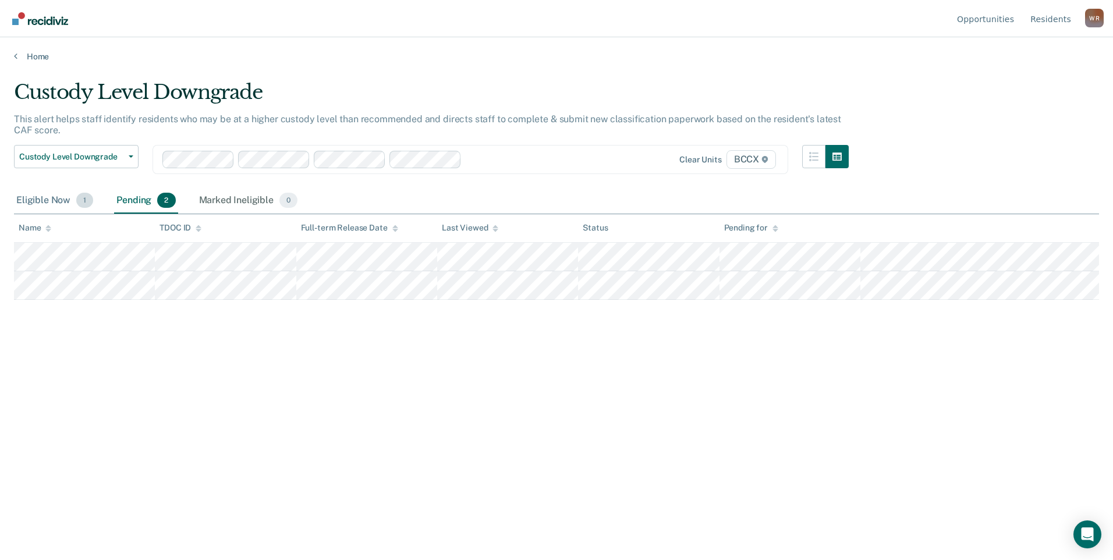
click at [56, 202] on div "Eligible Now 1" at bounding box center [54, 201] width 81 height 26
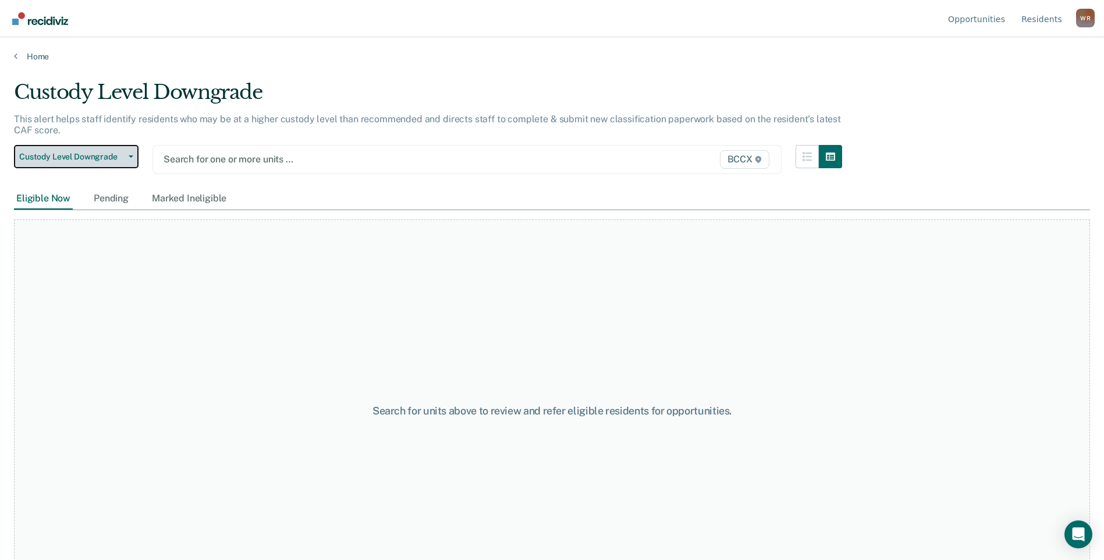
click at [90, 159] on span "Custody Level Downgrade" at bounding box center [71, 157] width 105 height 10
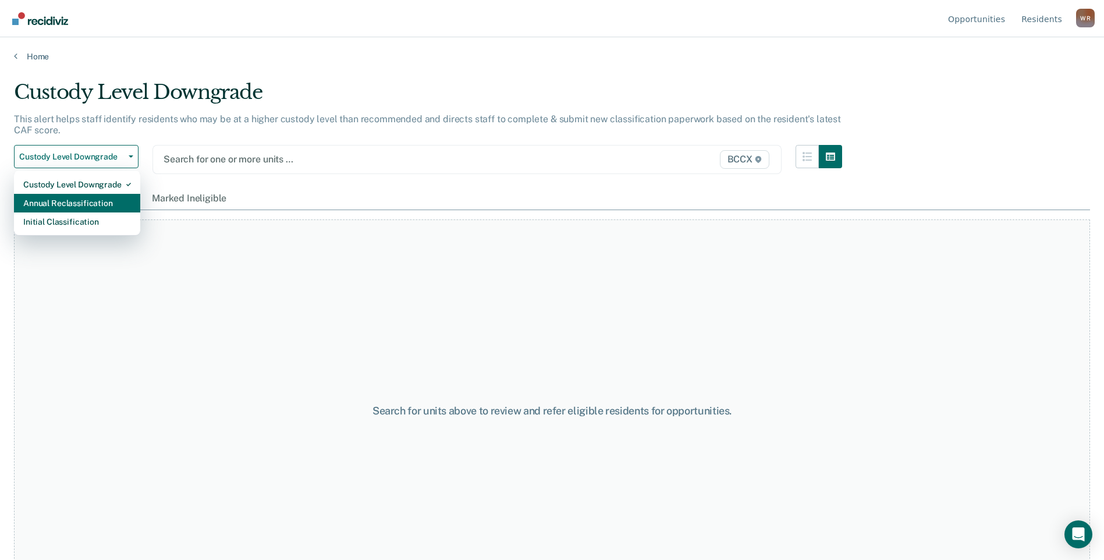
click at [97, 198] on div "Annual Reclassification" at bounding box center [77, 203] width 108 height 19
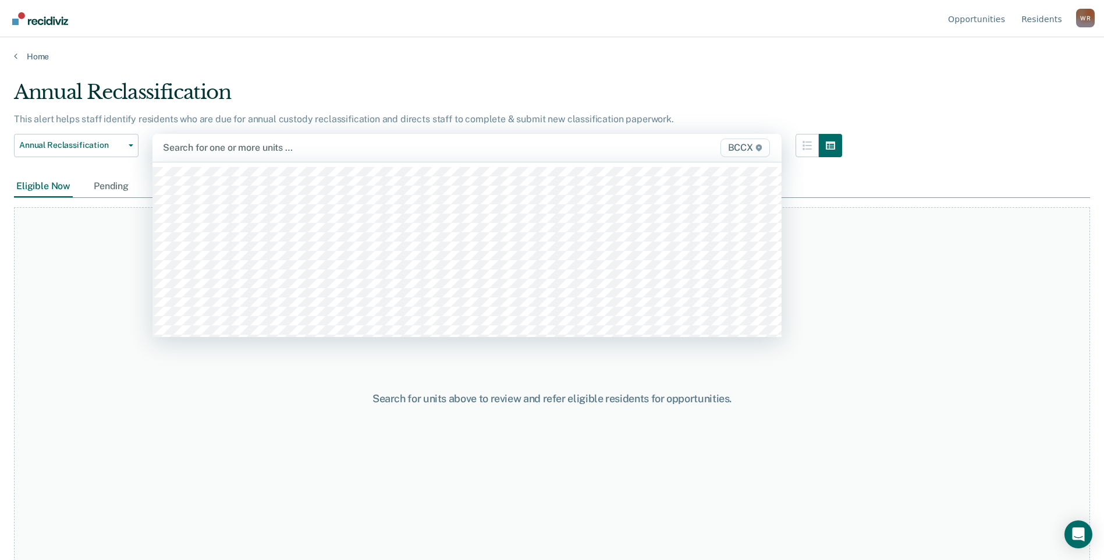
click at [252, 149] on div at bounding box center [375, 147] width 425 height 13
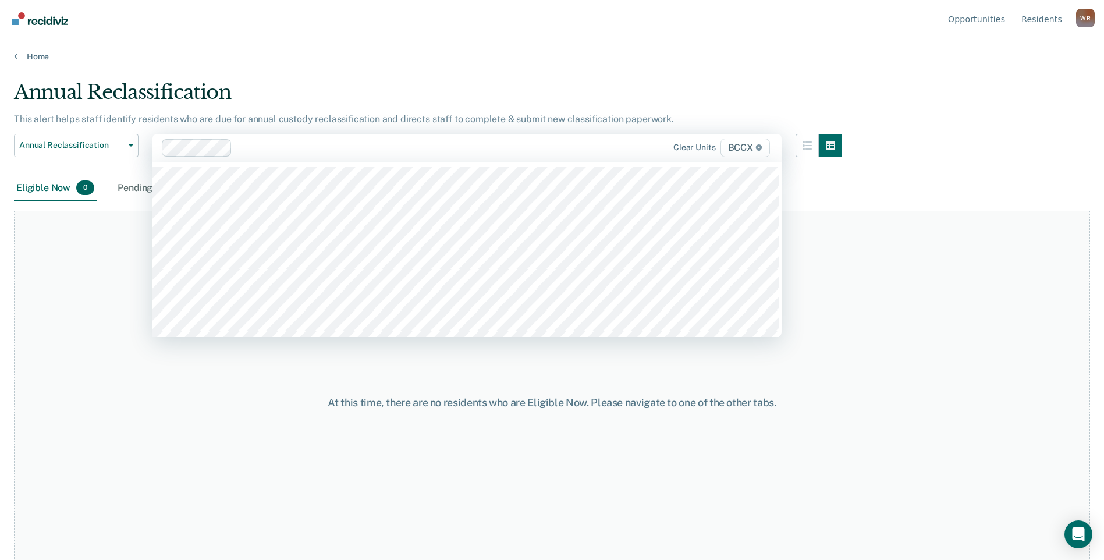
click at [296, 149] on div at bounding box center [412, 147] width 351 height 13
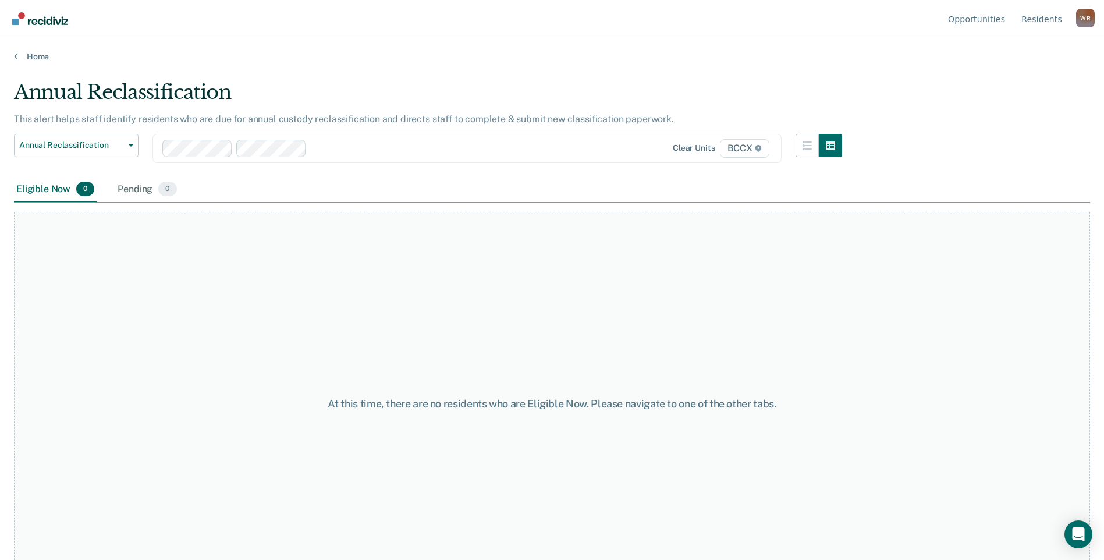
click at [324, 151] on div at bounding box center [449, 147] width 276 height 13
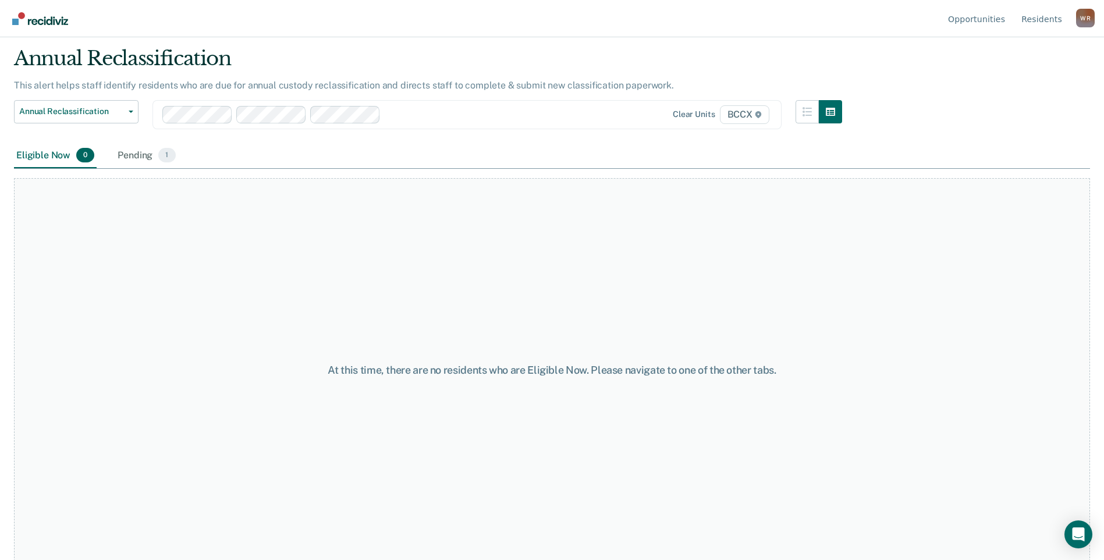
click at [400, 113] on div at bounding box center [486, 114] width 202 height 13
click at [422, 151] on div "Eligible Now 0 Pending 2" at bounding box center [552, 156] width 1076 height 26
